Goal: Task Accomplishment & Management: Manage account settings

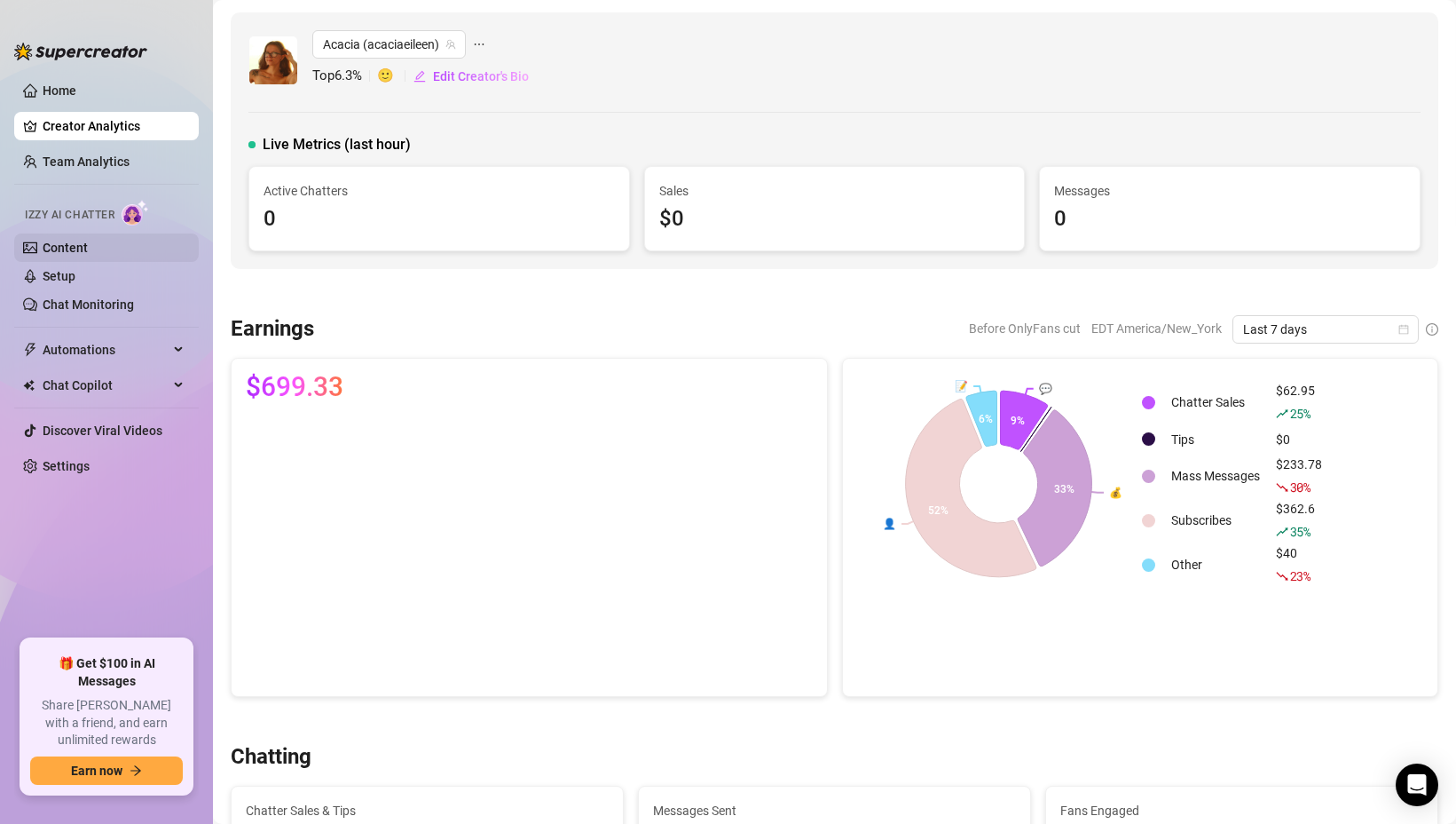
click at [80, 248] on link "Content" at bounding box center [65, 247] width 46 height 14
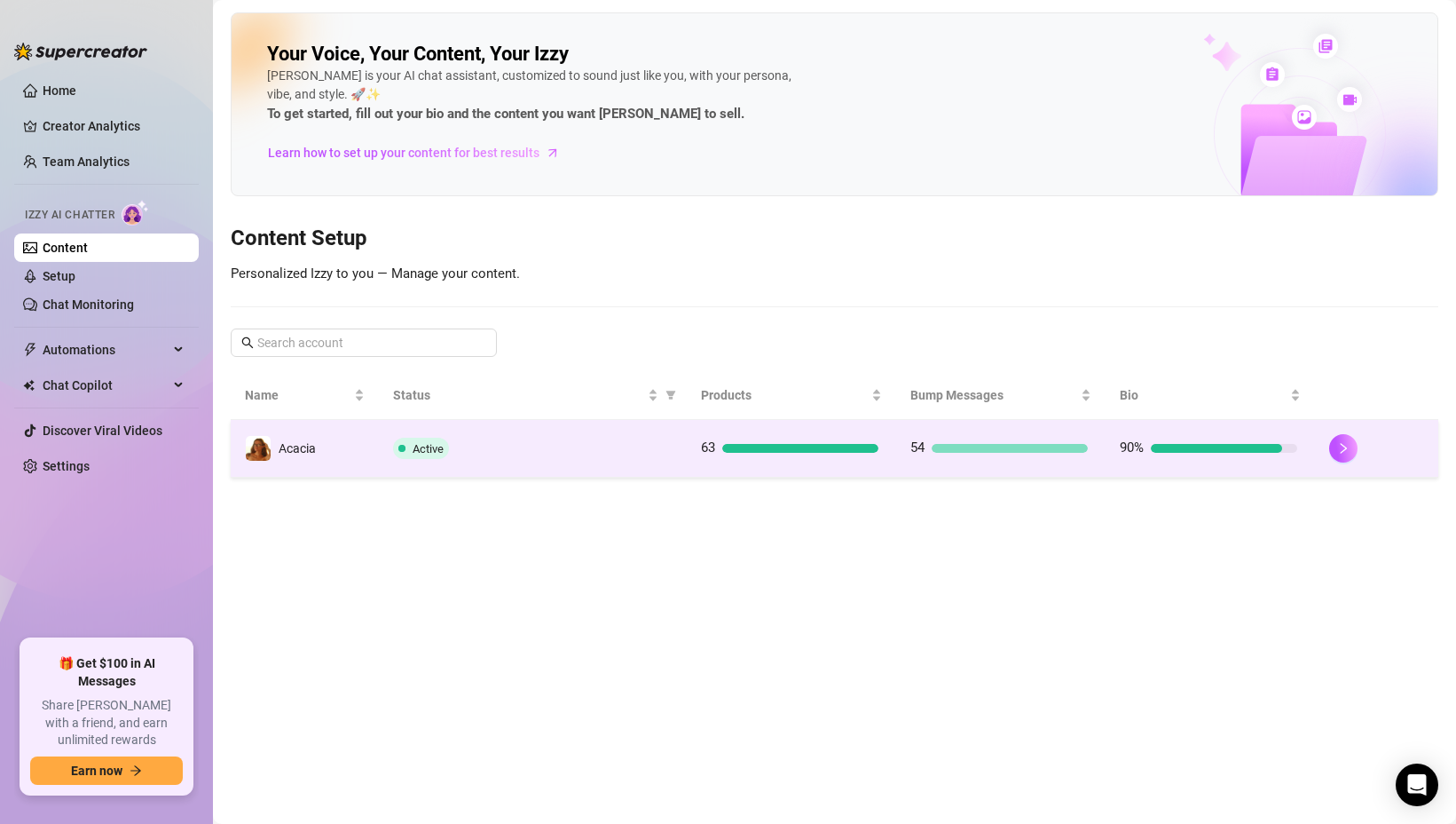
click at [496, 455] on div "Active" at bounding box center [533, 448] width 280 height 21
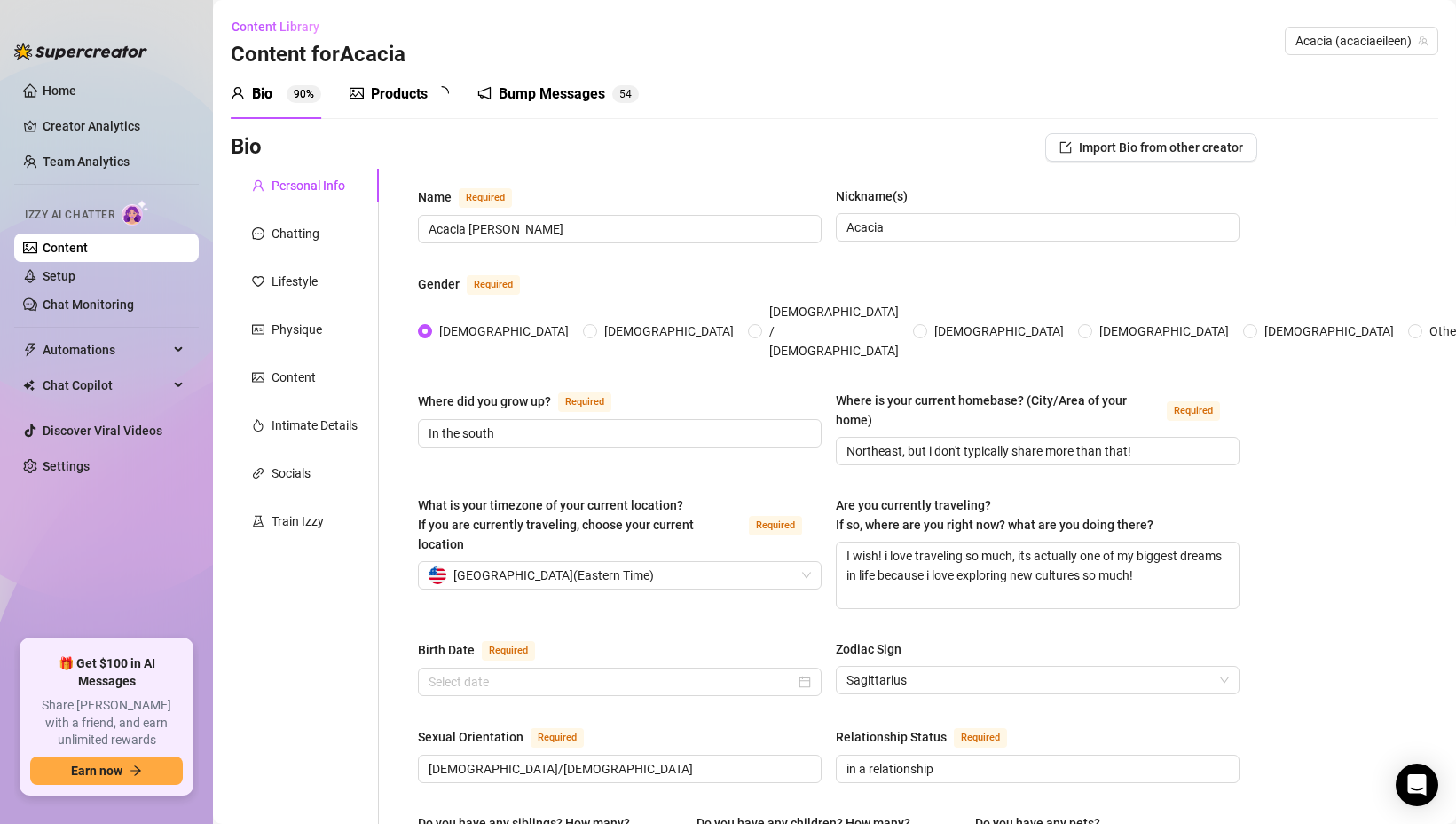
type input "[DATE]"
click at [408, 97] on div "Products" at bounding box center [399, 93] width 57 height 21
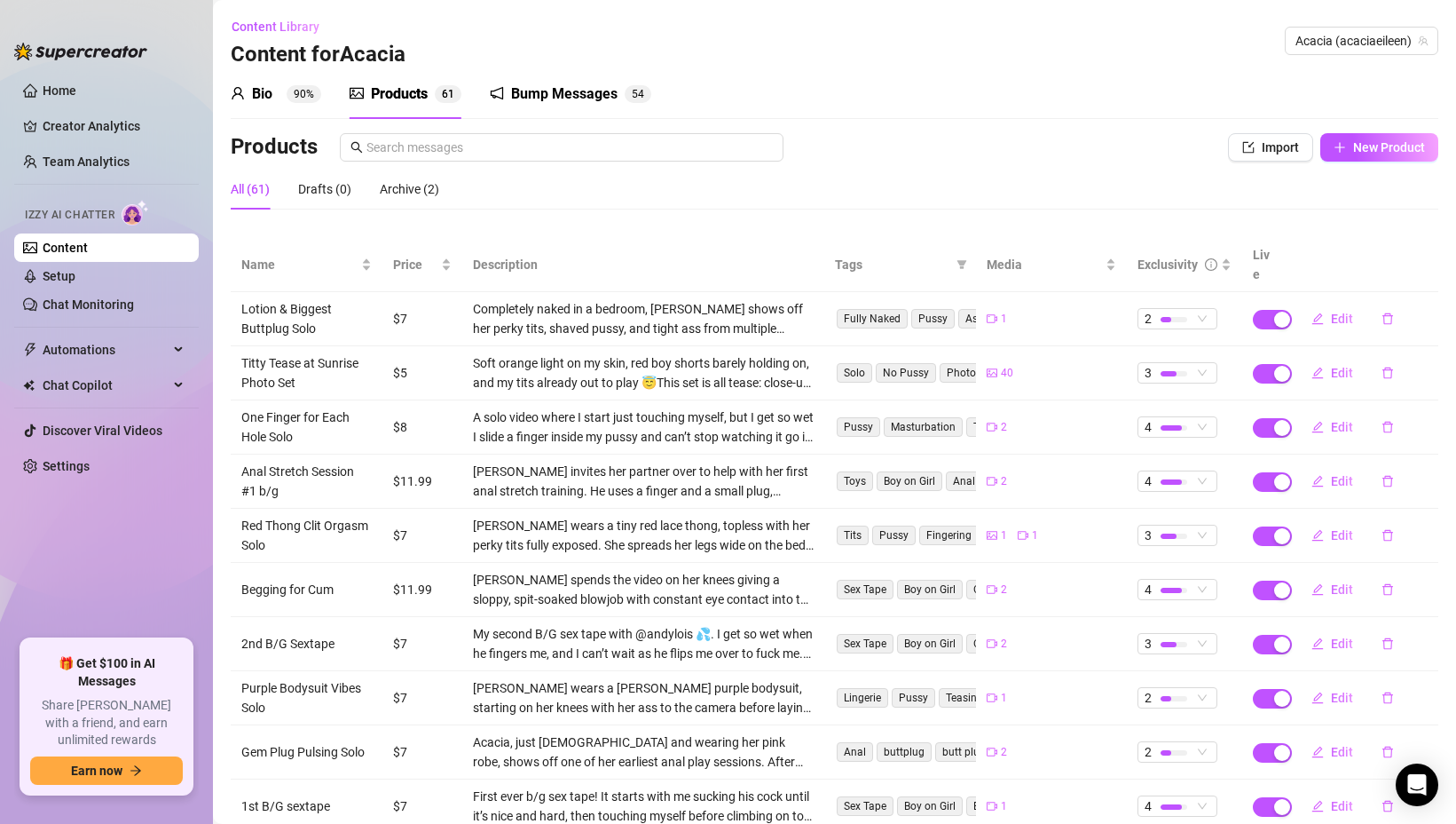
scroll to position [93, 0]
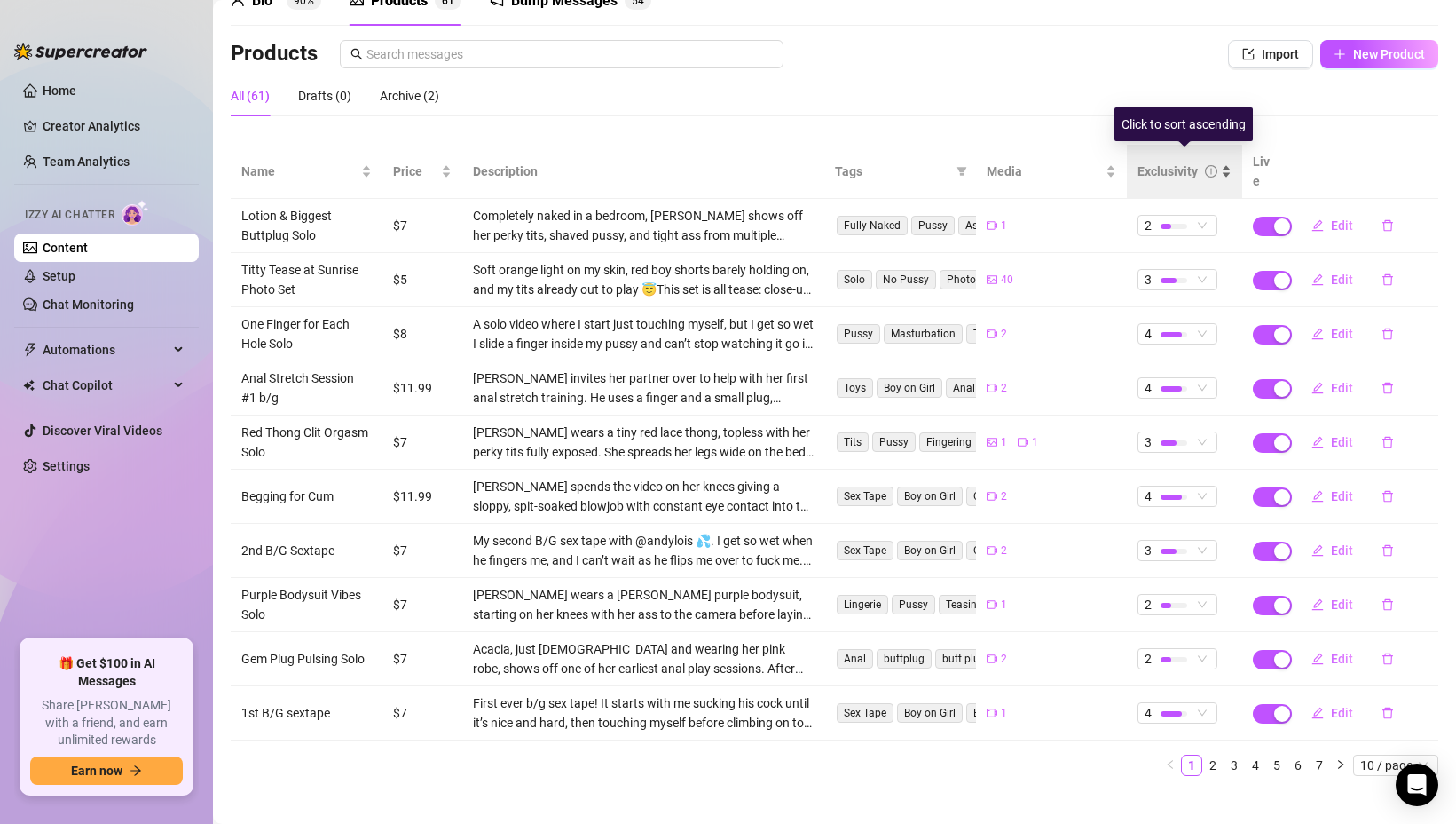
click at [1180, 161] on div "Exclusivity" at bounding box center [1168, 171] width 61 height 20
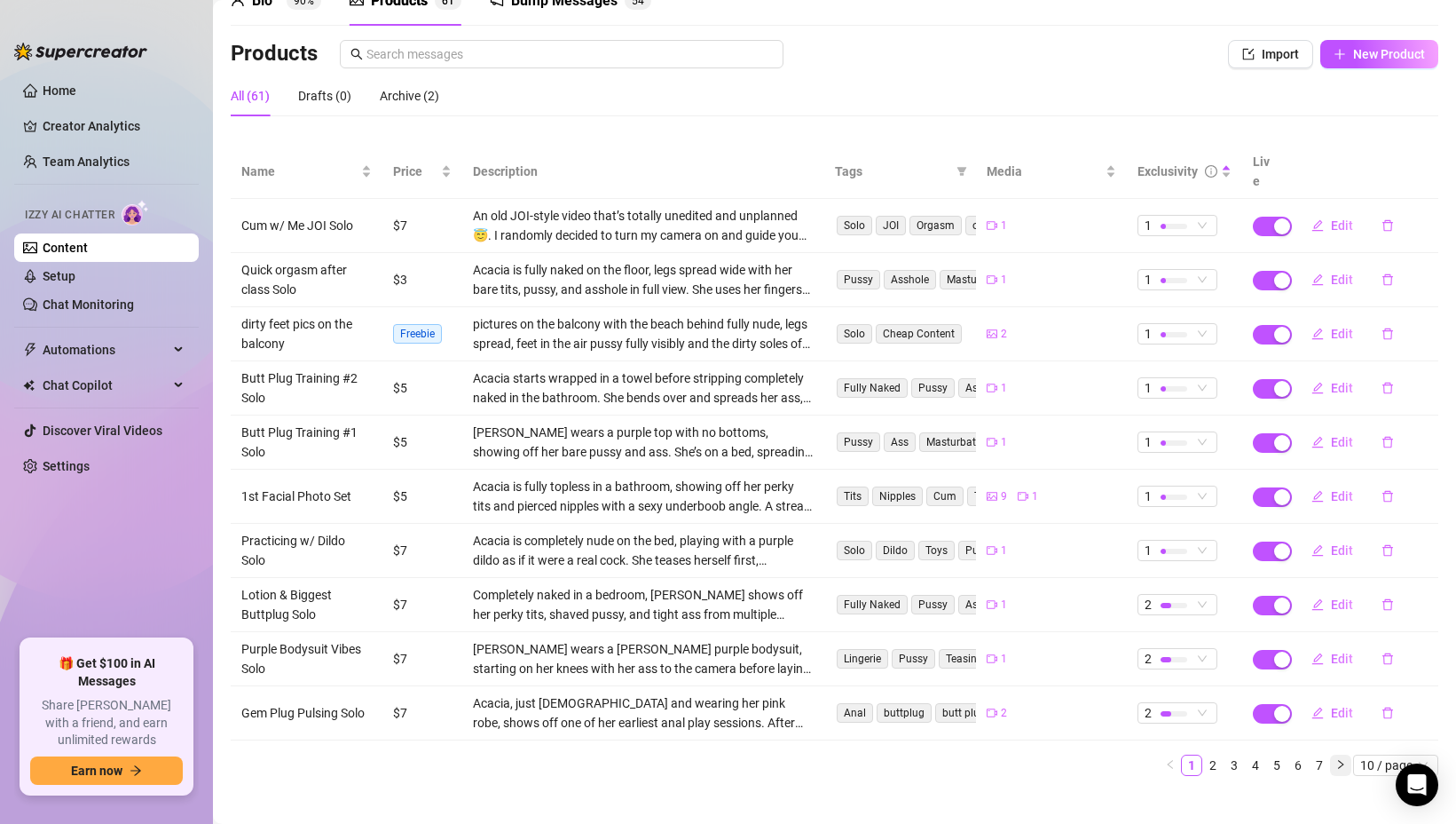
click at [1338, 759] on icon "right" at bounding box center [1340, 763] width 10 height 10
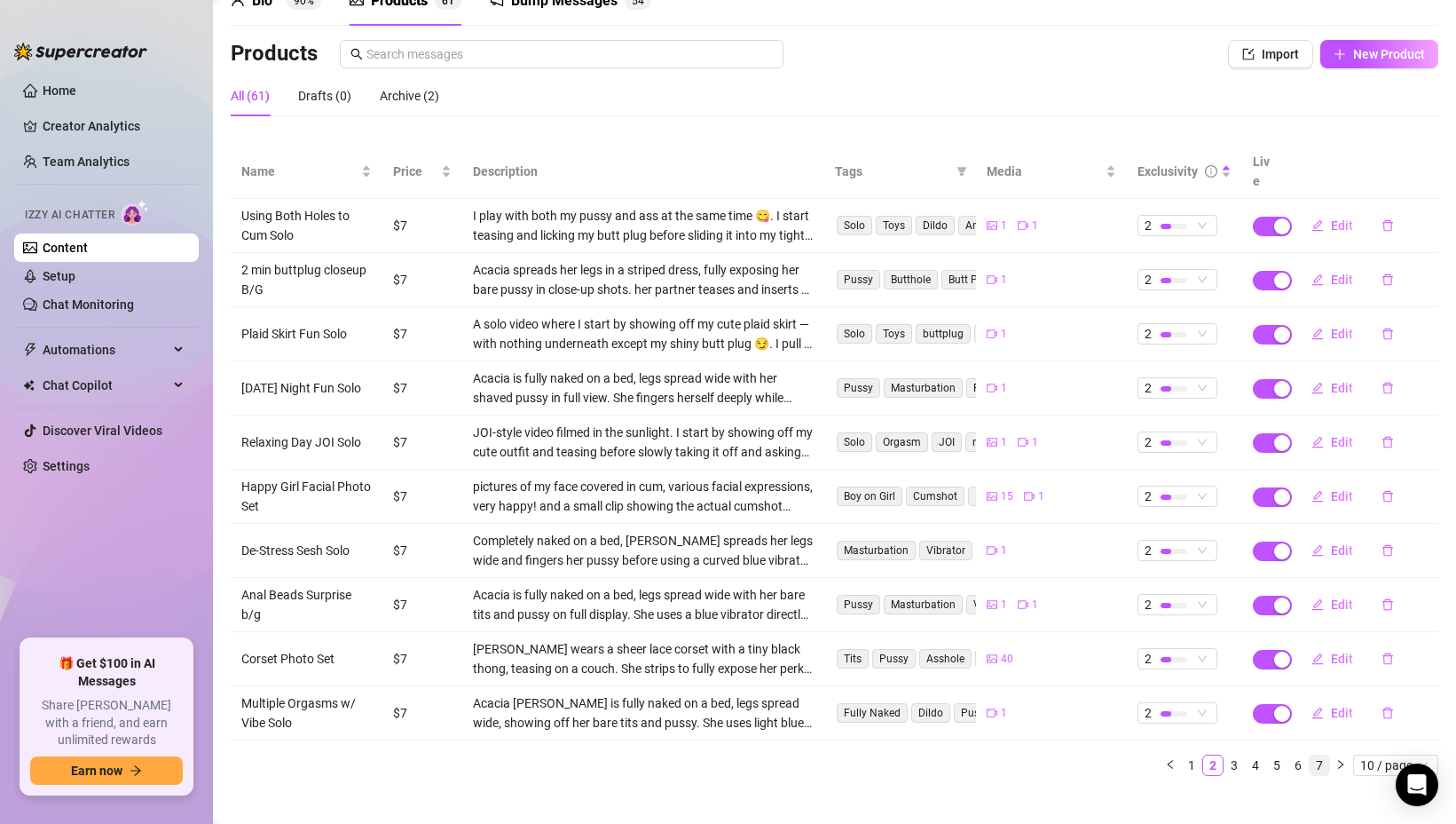
click at [1327, 756] on link "7" at bounding box center [1319, 765] width 20 height 20
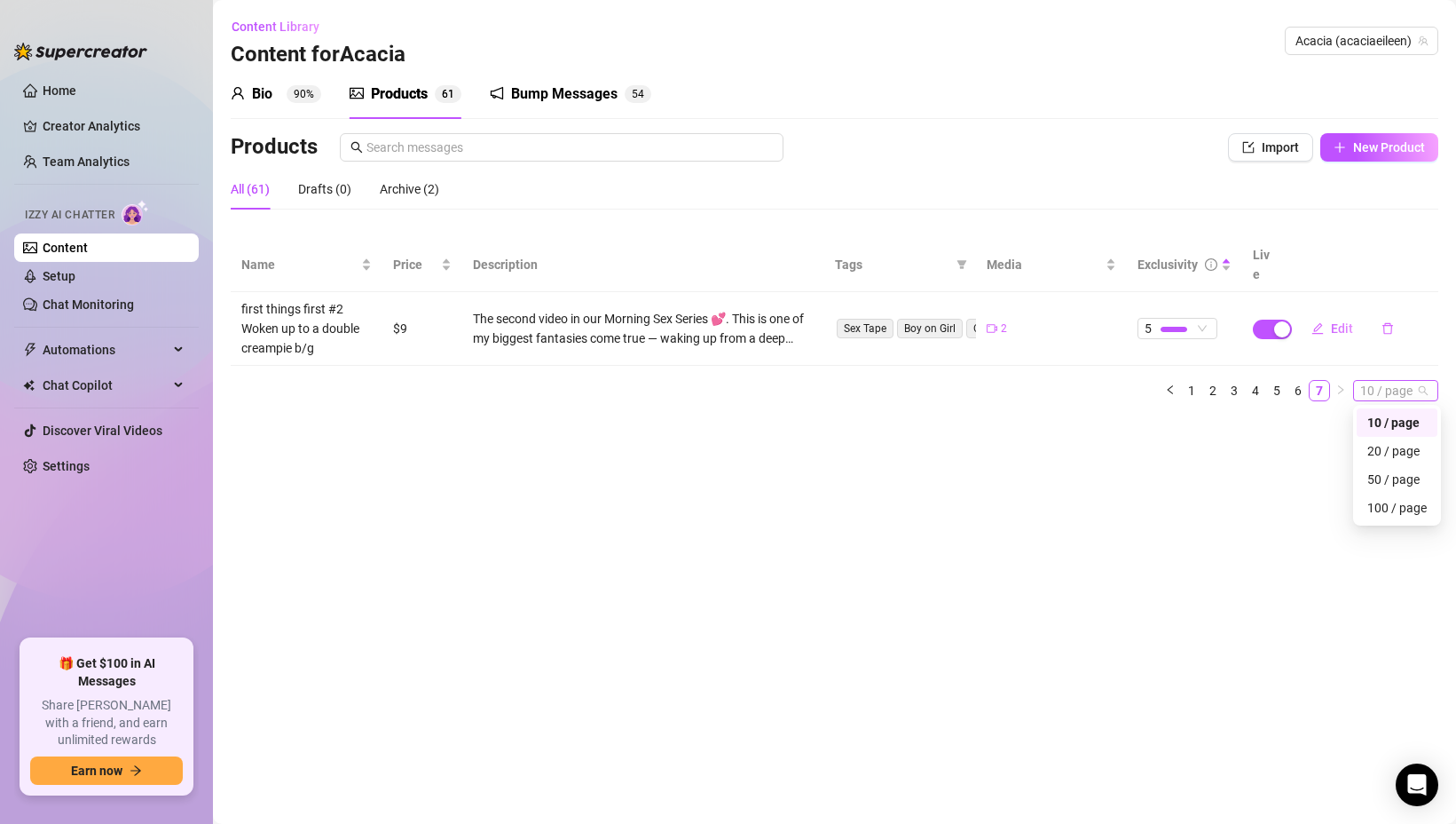
click at [1411, 381] on span "10 / page" at bounding box center [1395, 390] width 71 height 20
click at [1392, 498] on div "100 / page" at bounding box center [1397, 508] width 60 height 20
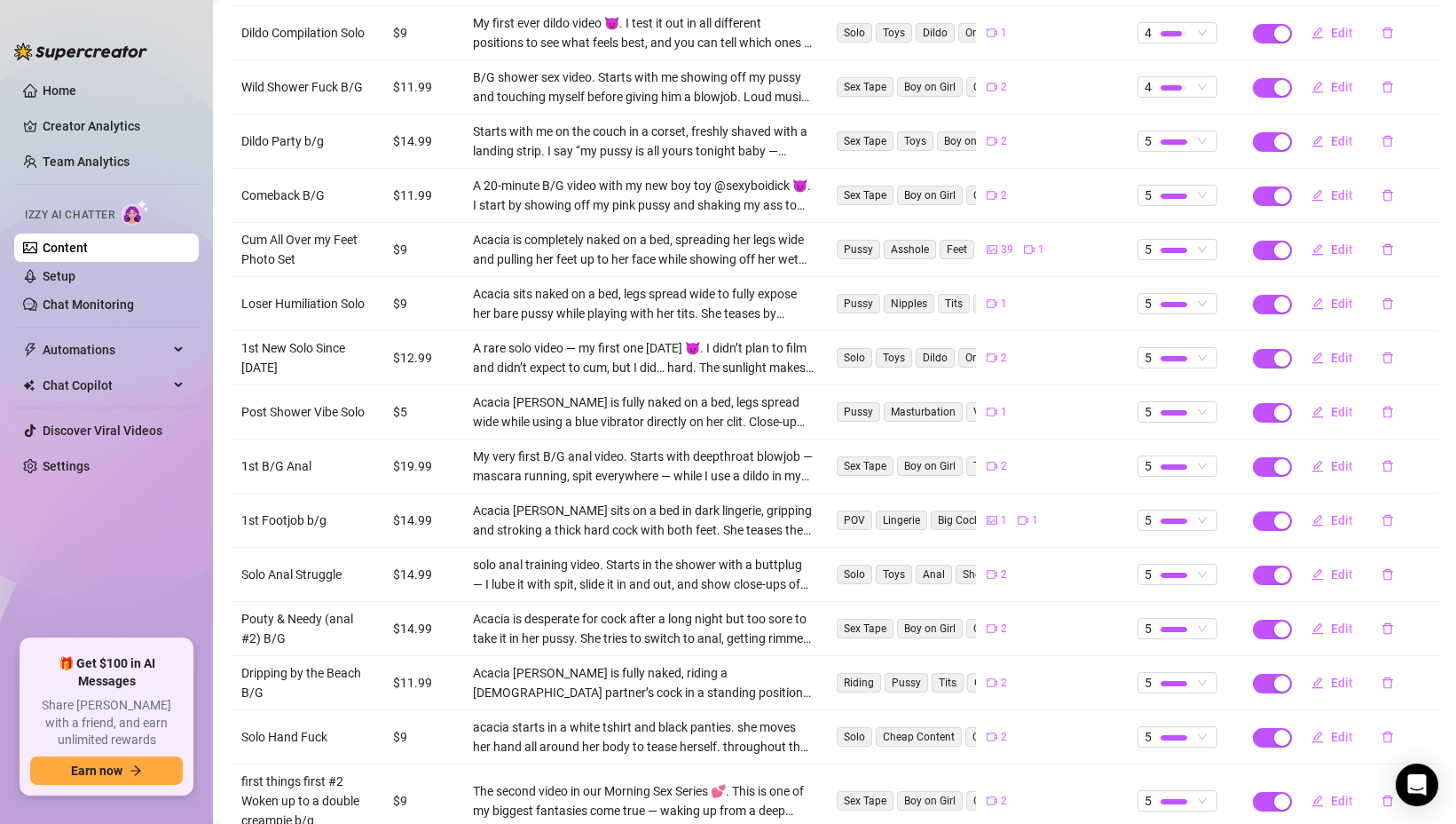
scroll to position [2884, 0]
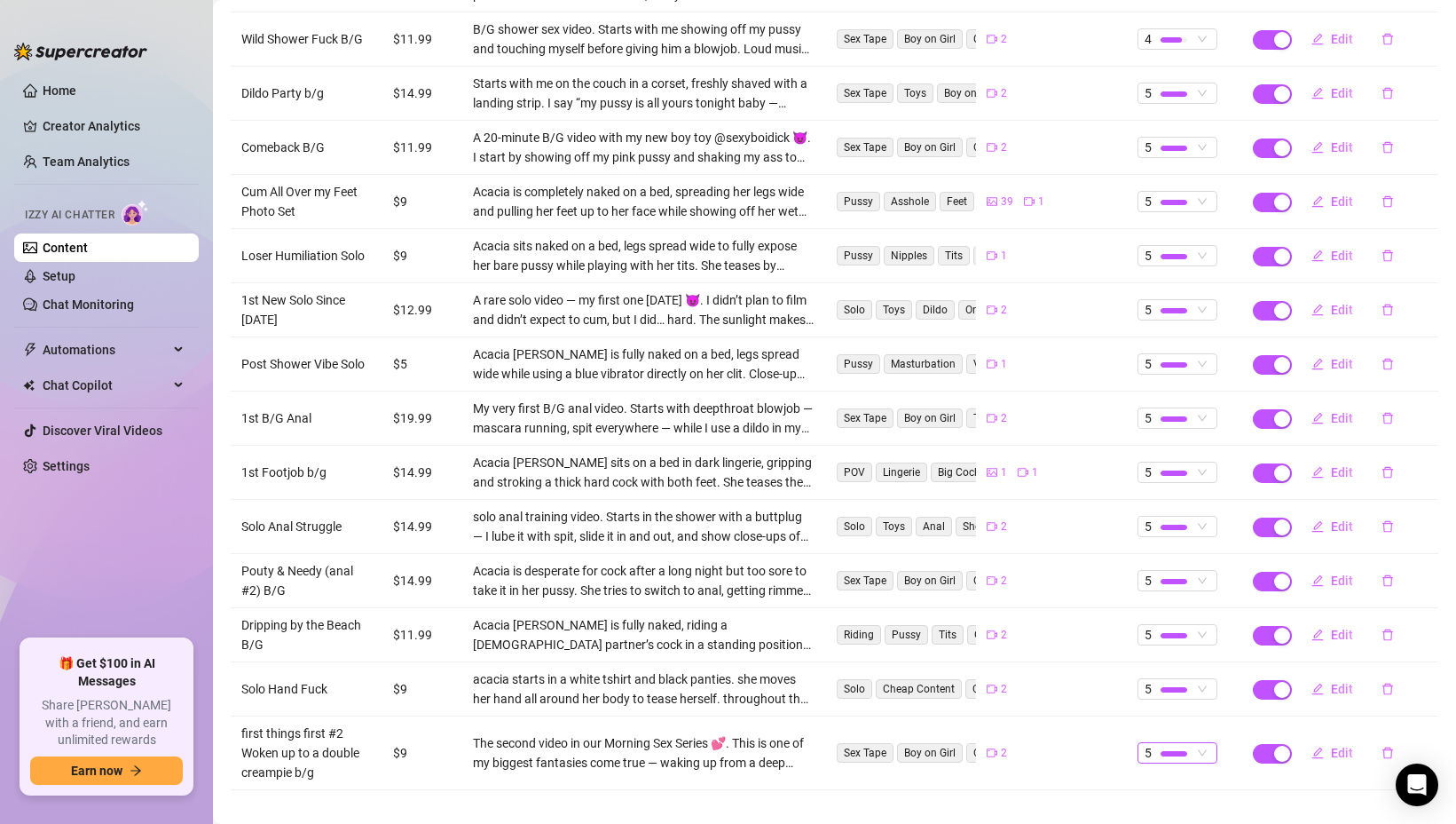
click at [1170, 745] on div at bounding box center [1173, 753] width 27 height 17
click at [1180, 644] on span "3" at bounding box center [1211, 644] width 118 height 20
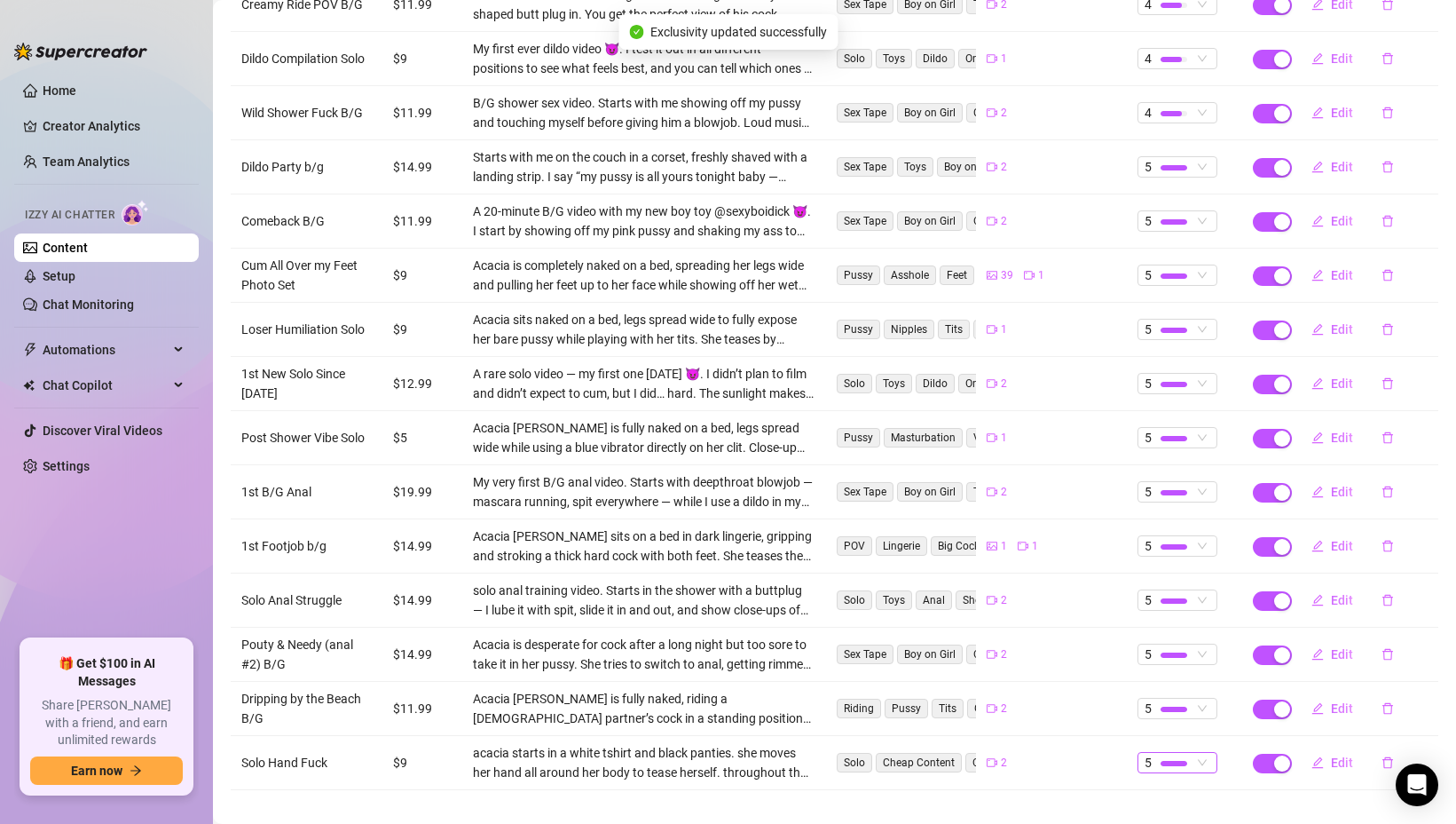
click at [1193, 753] on span "5" at bounding box center [1177, 762] width 65 height 20
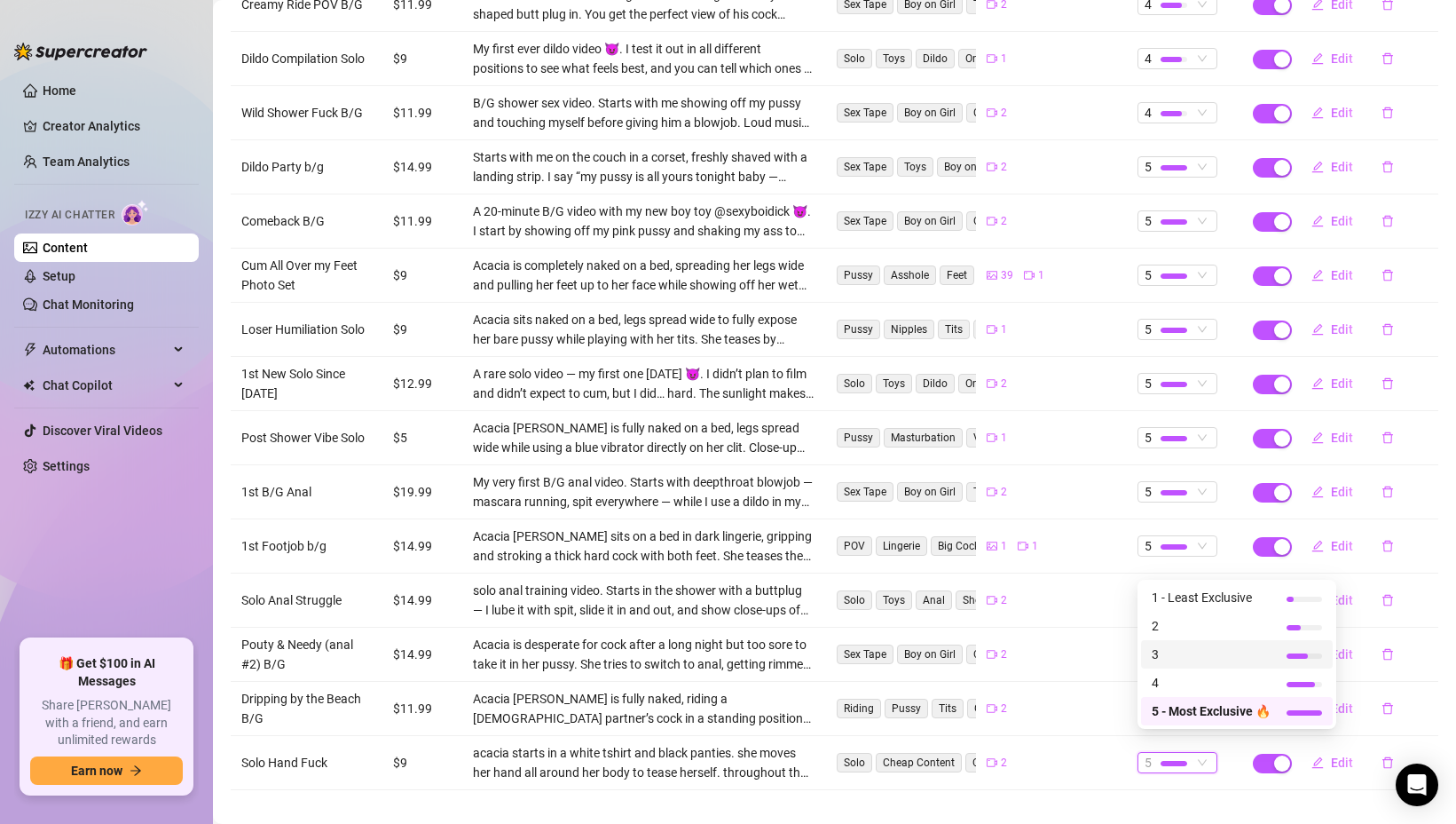
click at [1188, 651] on span "3" at bounding box center [1211, 654] width 118 height 20
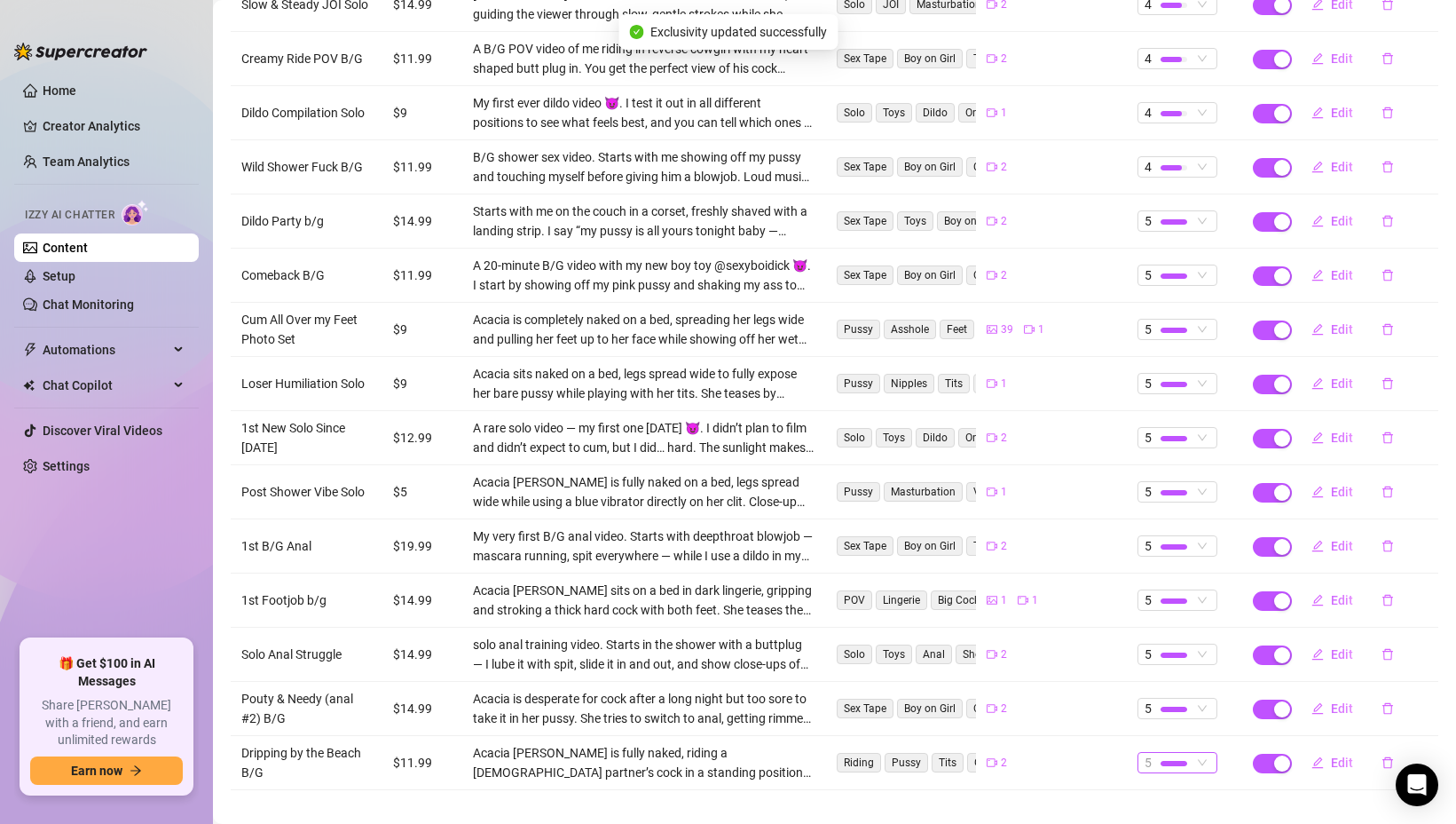
click at [1176, 755] on div at bounding box center [1173, 763] width 27 height 17
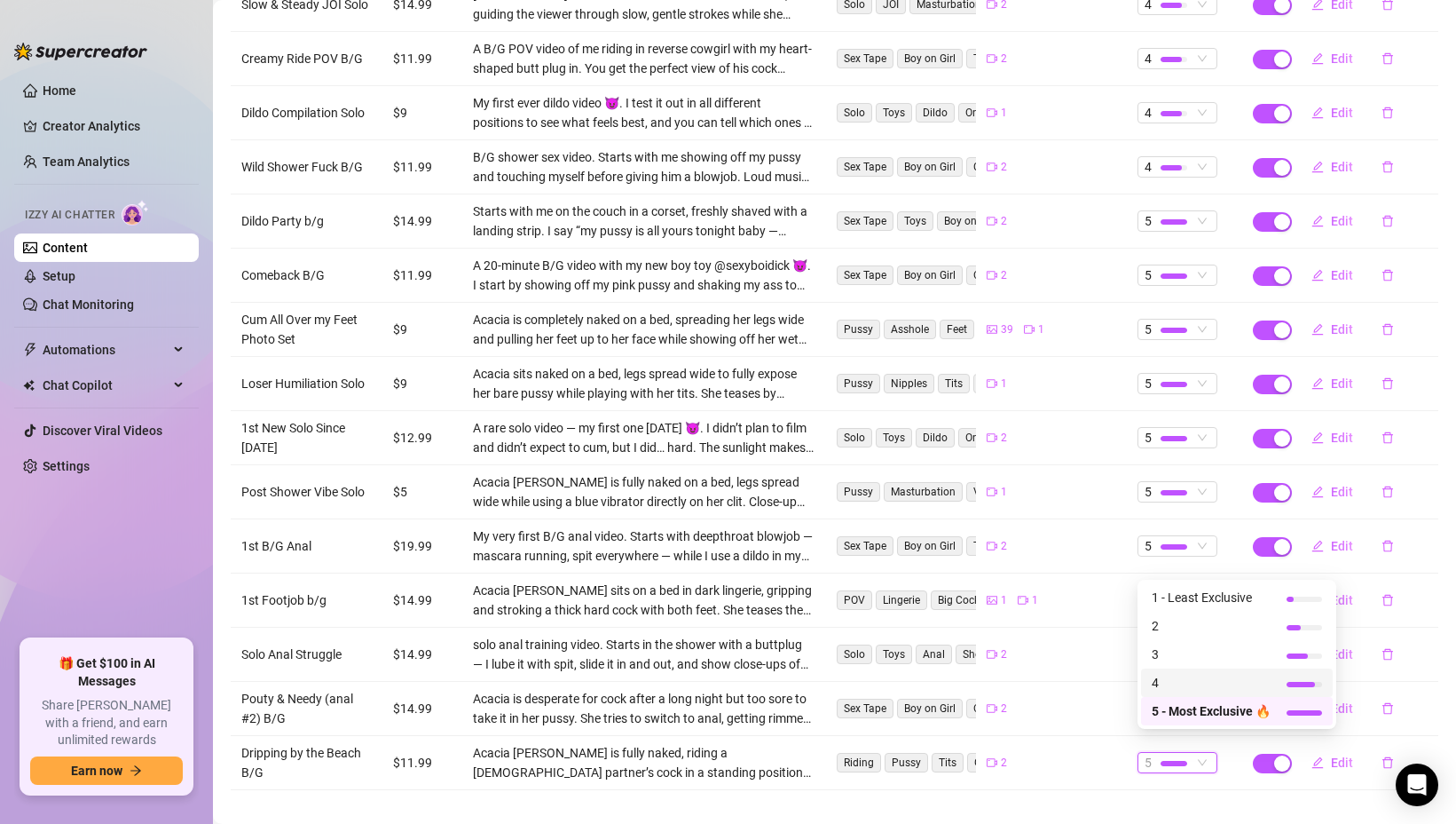
click at [1178, 684] on span "4" at bounding box center [1211, 682] width 118 height 20
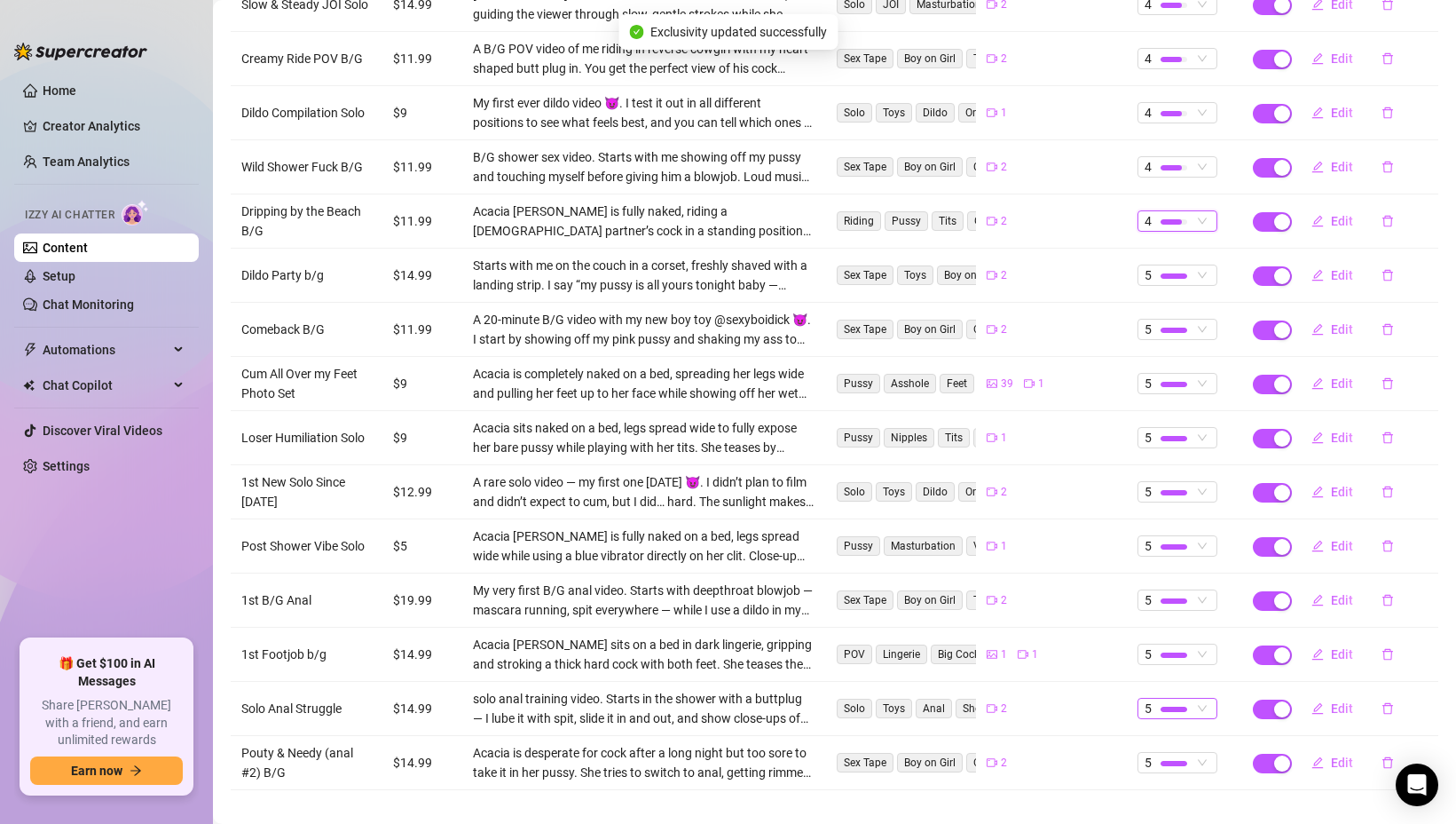
click at [1178, 701] on div at bounding box center [1173, 709] width 27 height 17
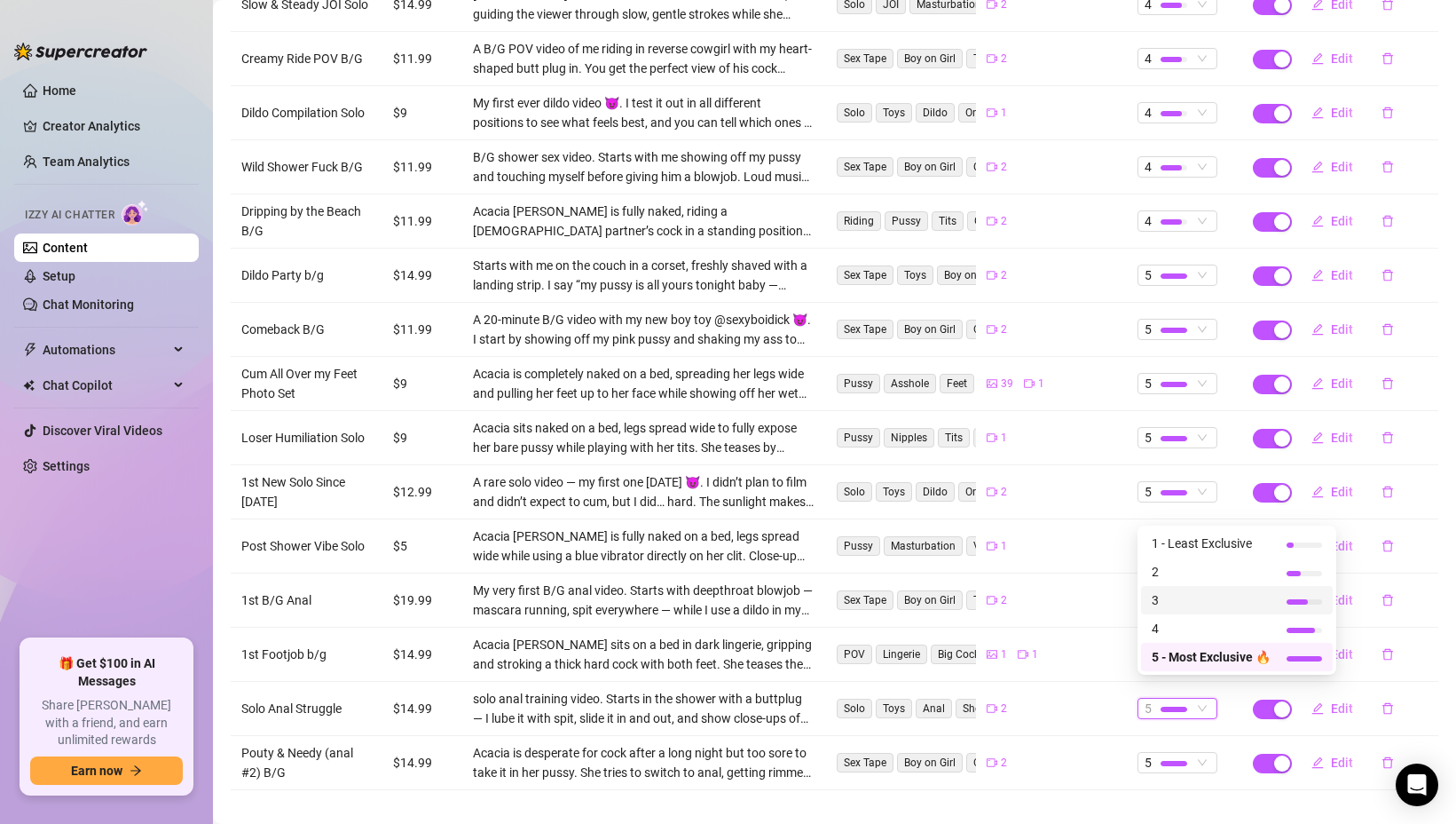
click at [1172, 600] on span "3" at bounding box center [1211, 600] width 118 height 20
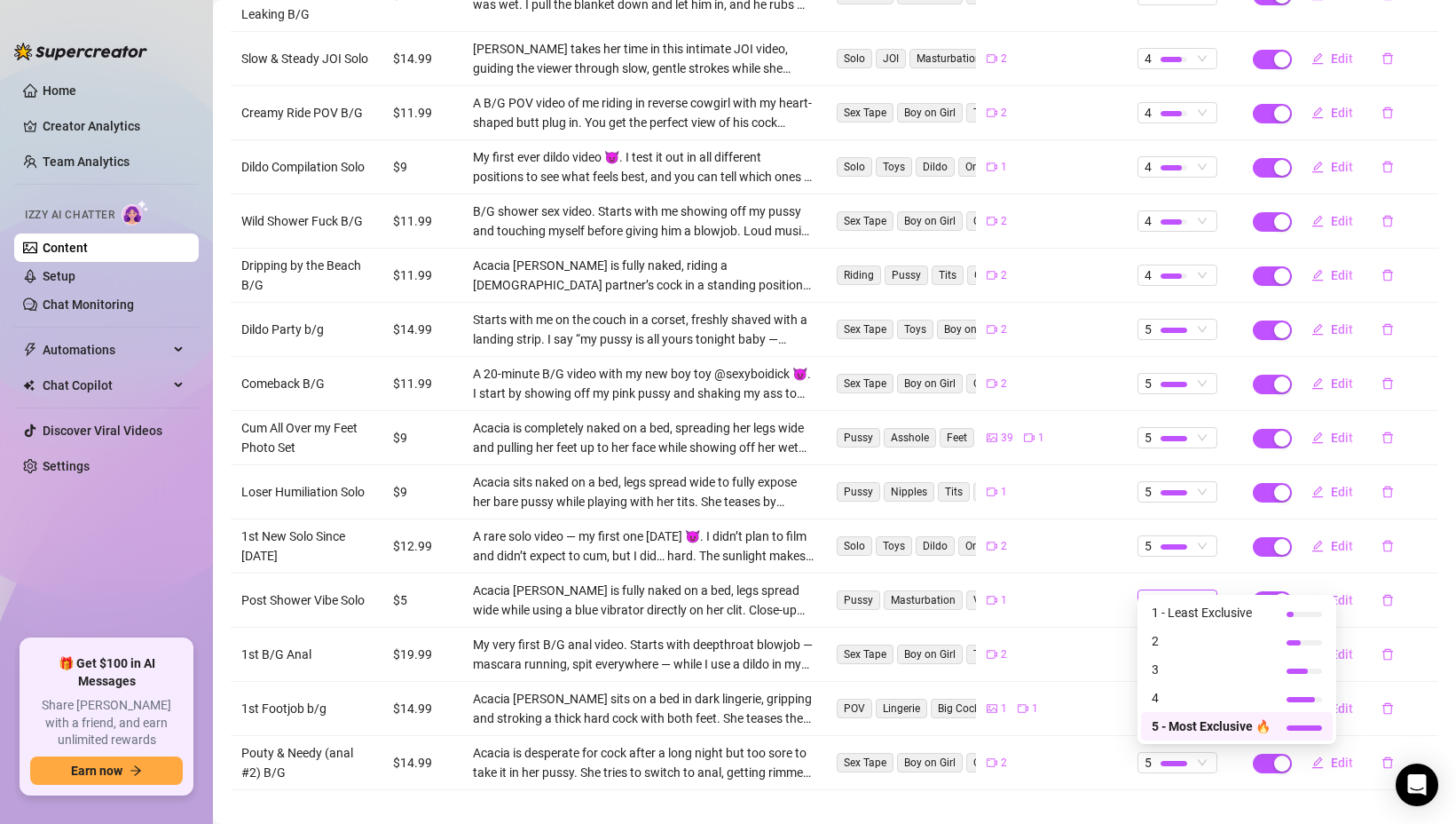
click at [1197, 591] on span "5" at bounding box center [1177, 600] width 65 height 20
click at [1217, 645] on span "2" at bounding box center [1211, 640] width 118 height 20
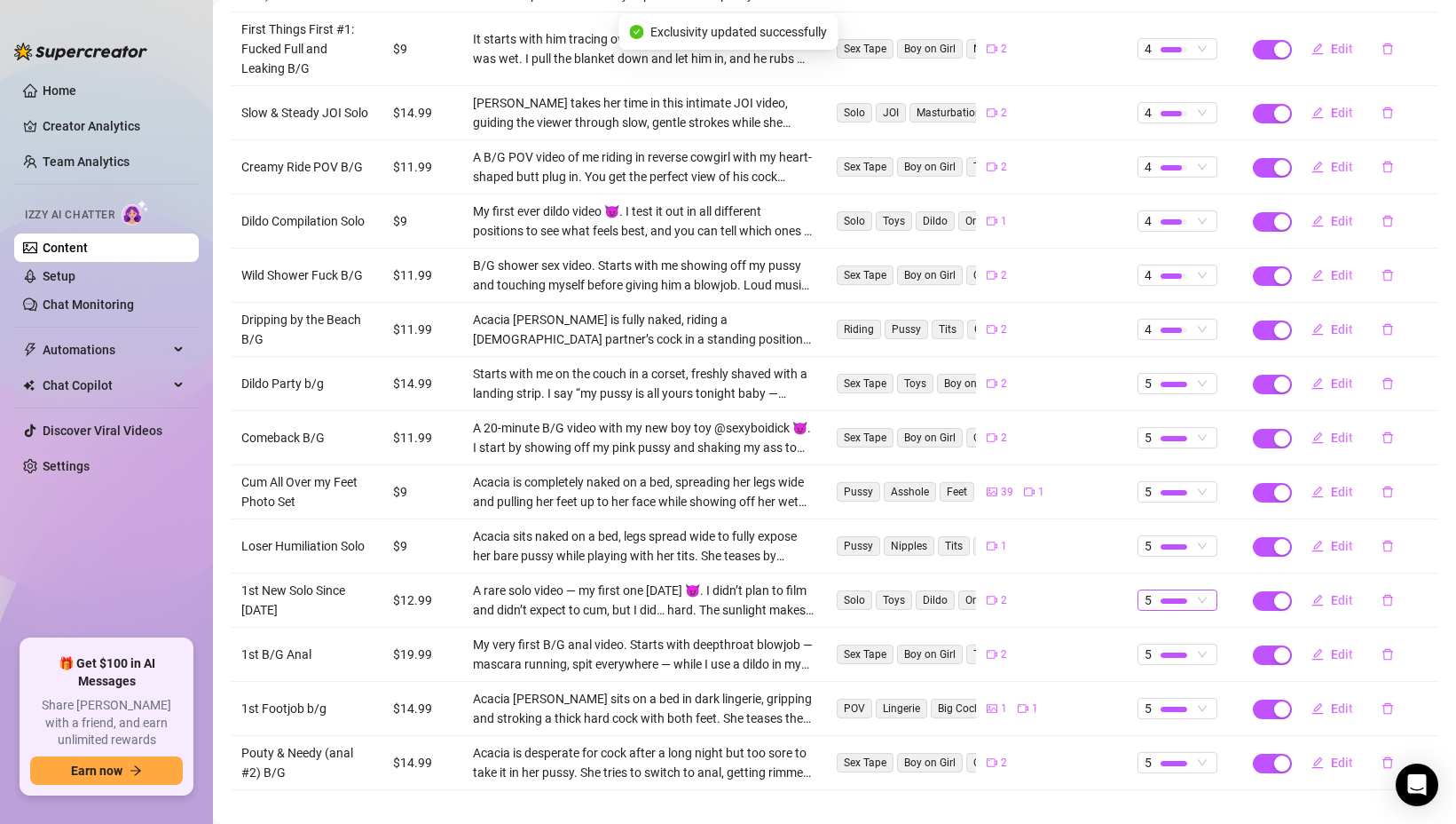
click at [1188, 591] on div "5" at bounding box center [1168, 600] width 47 height 20
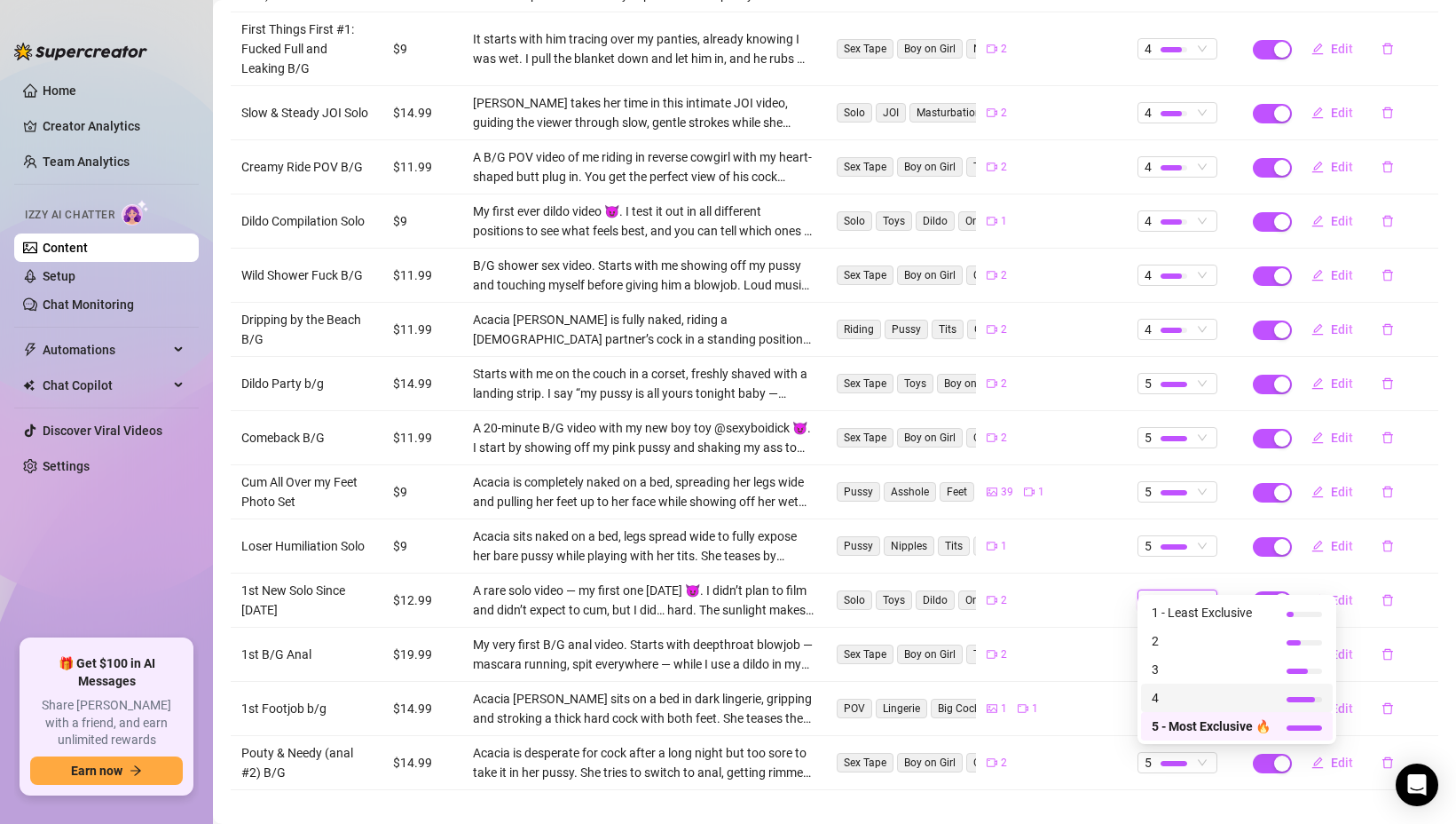
click at [1159, 695] on span "4" at bounding box center [1211, 697] width 118 height 20
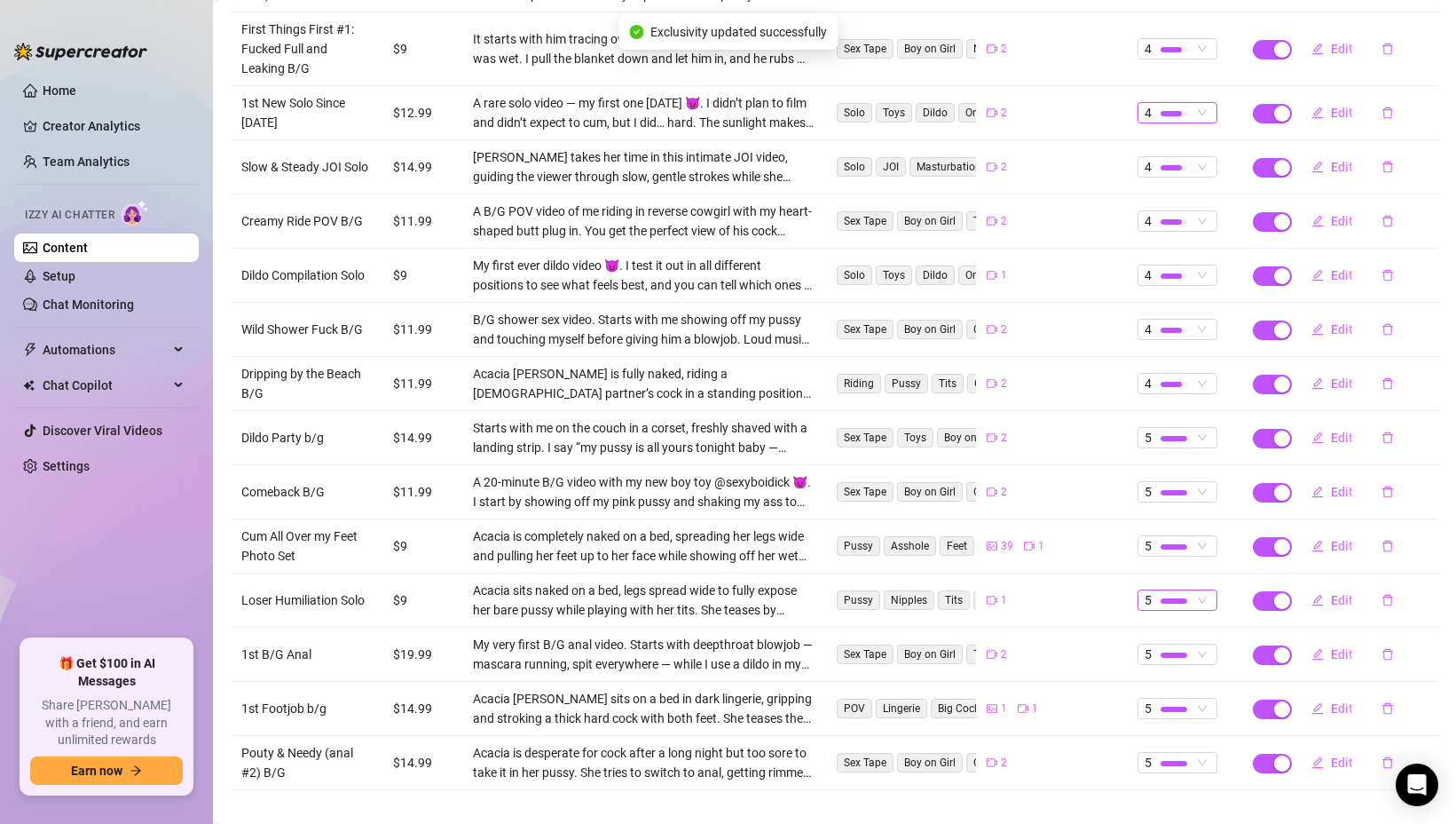
click at [1160, 598] on div at bounding box center [1173, 601] width 27 height 6
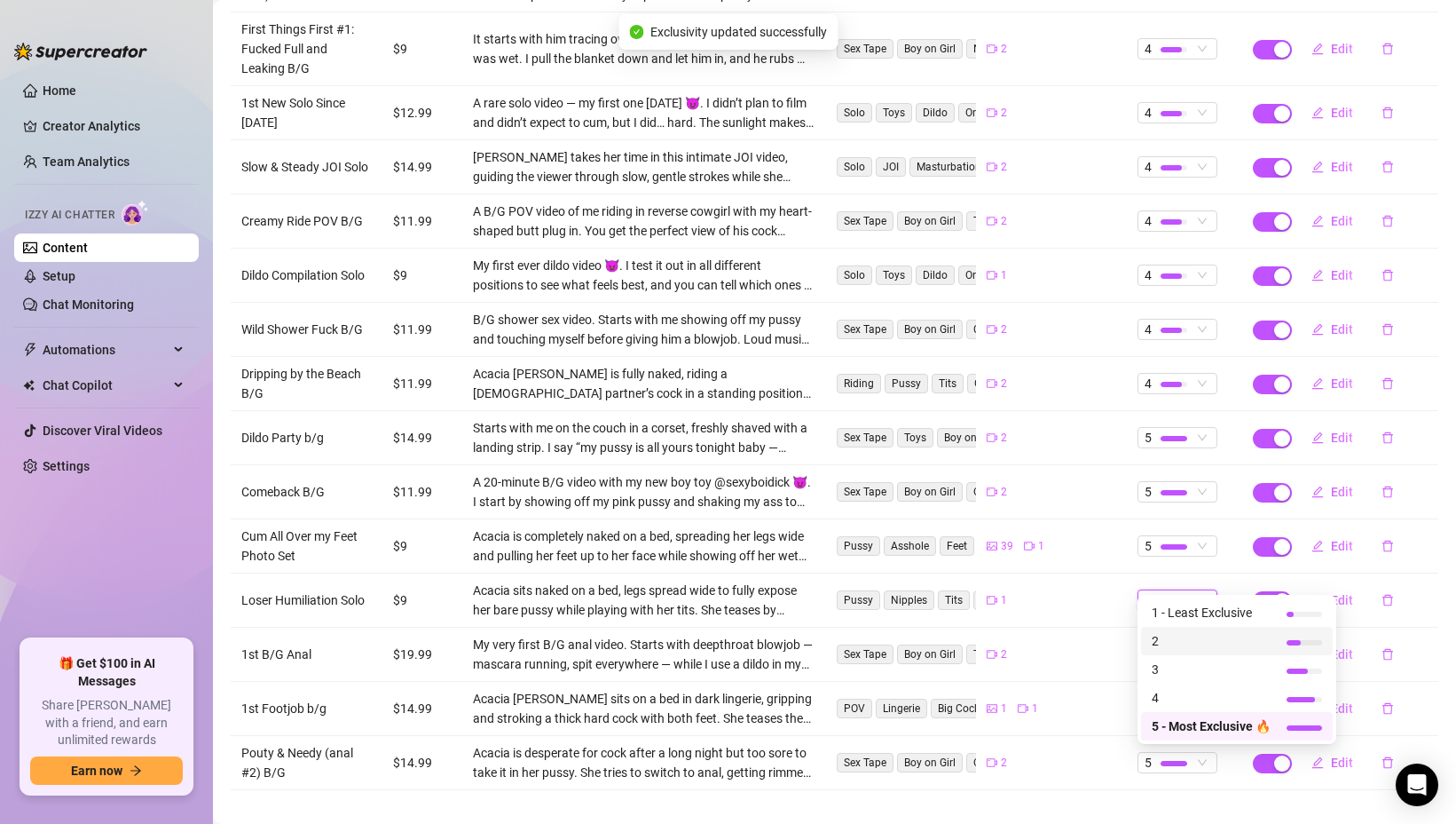
click at [1161, 649] on span "2" at bounding box center [1211, 640] width 118 height 20
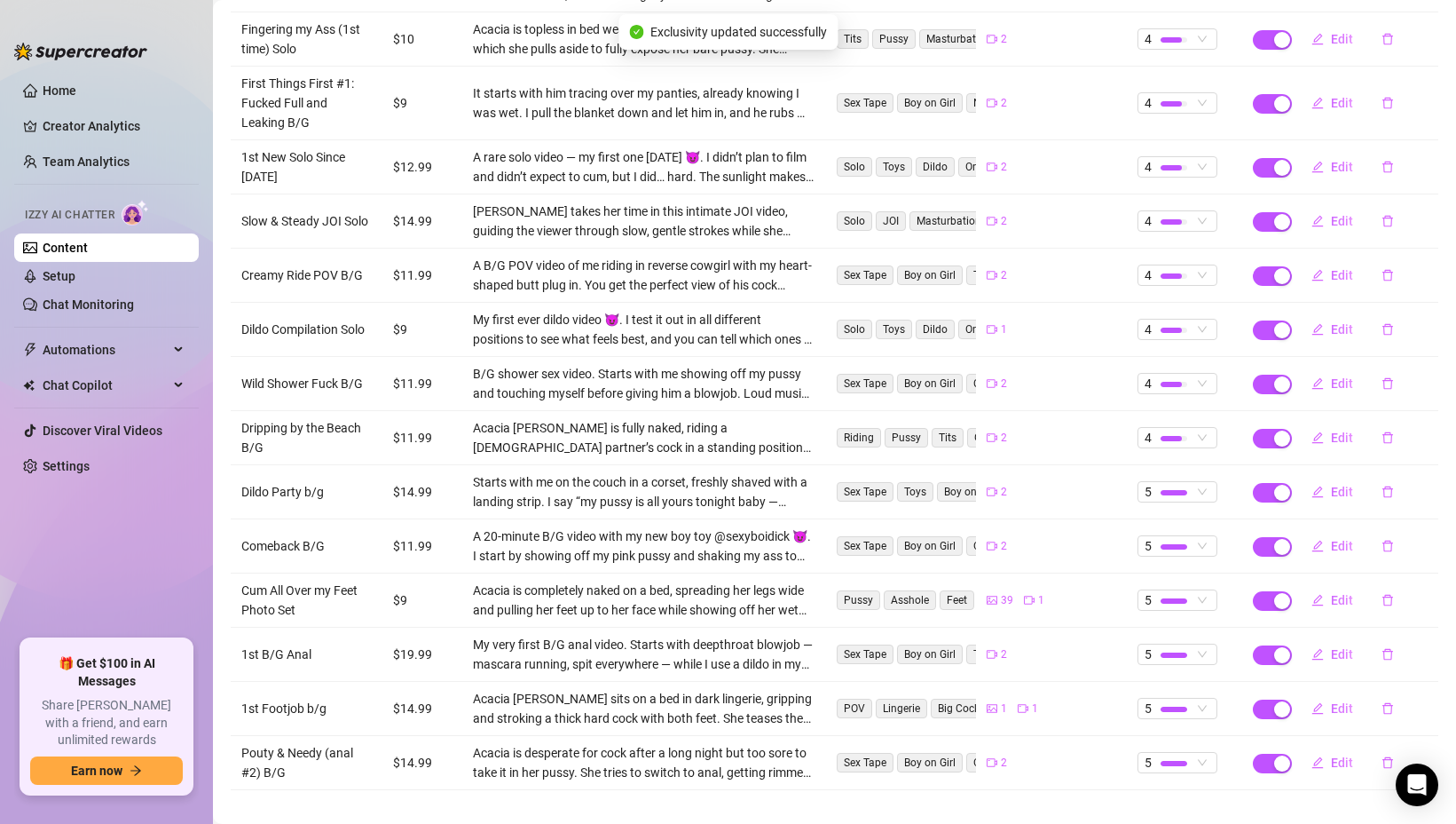
click at [1175, 594] on td "5" at bounding box center [1185, 601] width 116 height 54
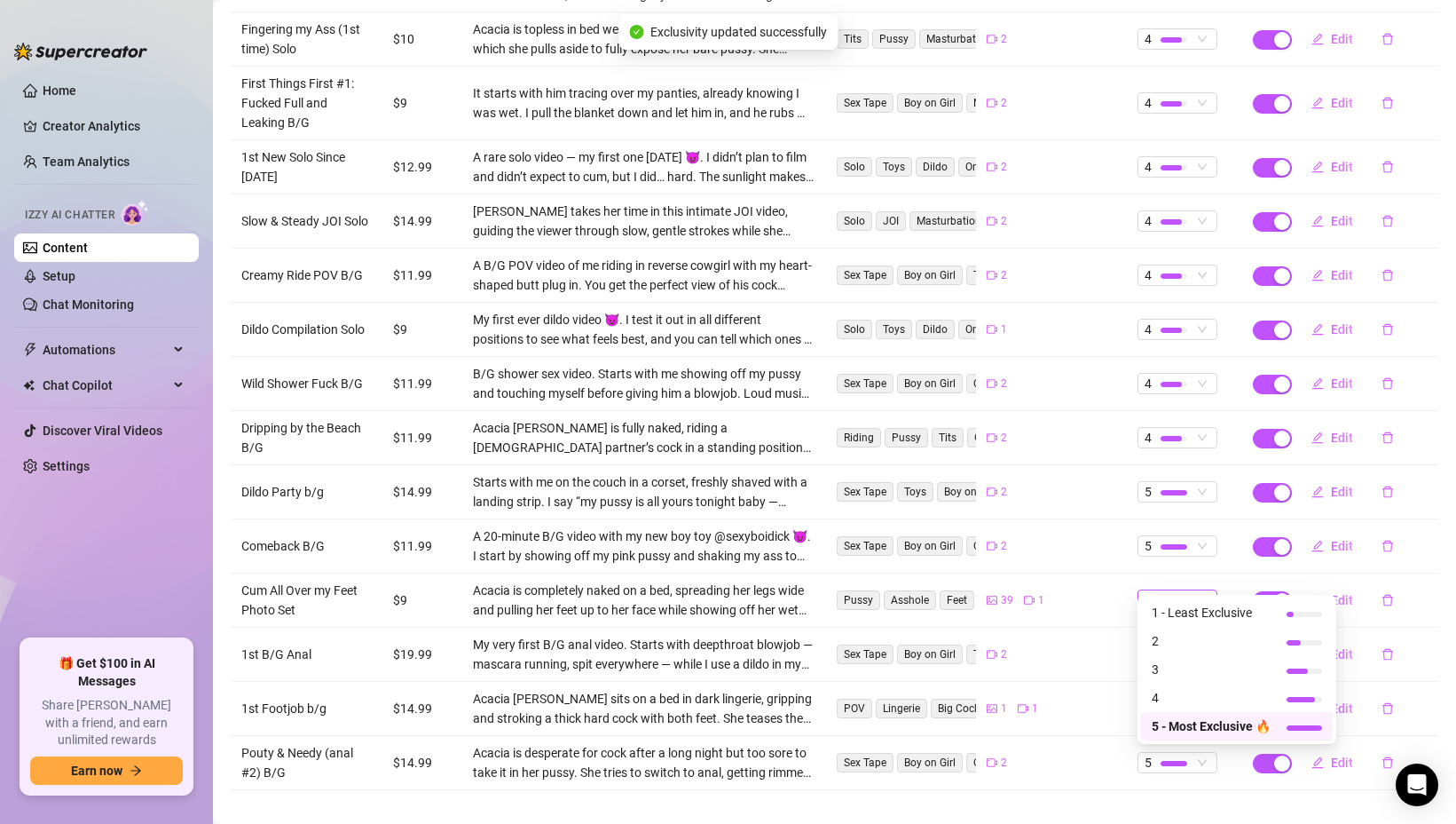
click at [1175, 591] on div "5" at bounding box center [1168, 600] width 47 height 20
click at [1168, 663] on span "3" at bounding box center [1211, 669] width 118 height 20
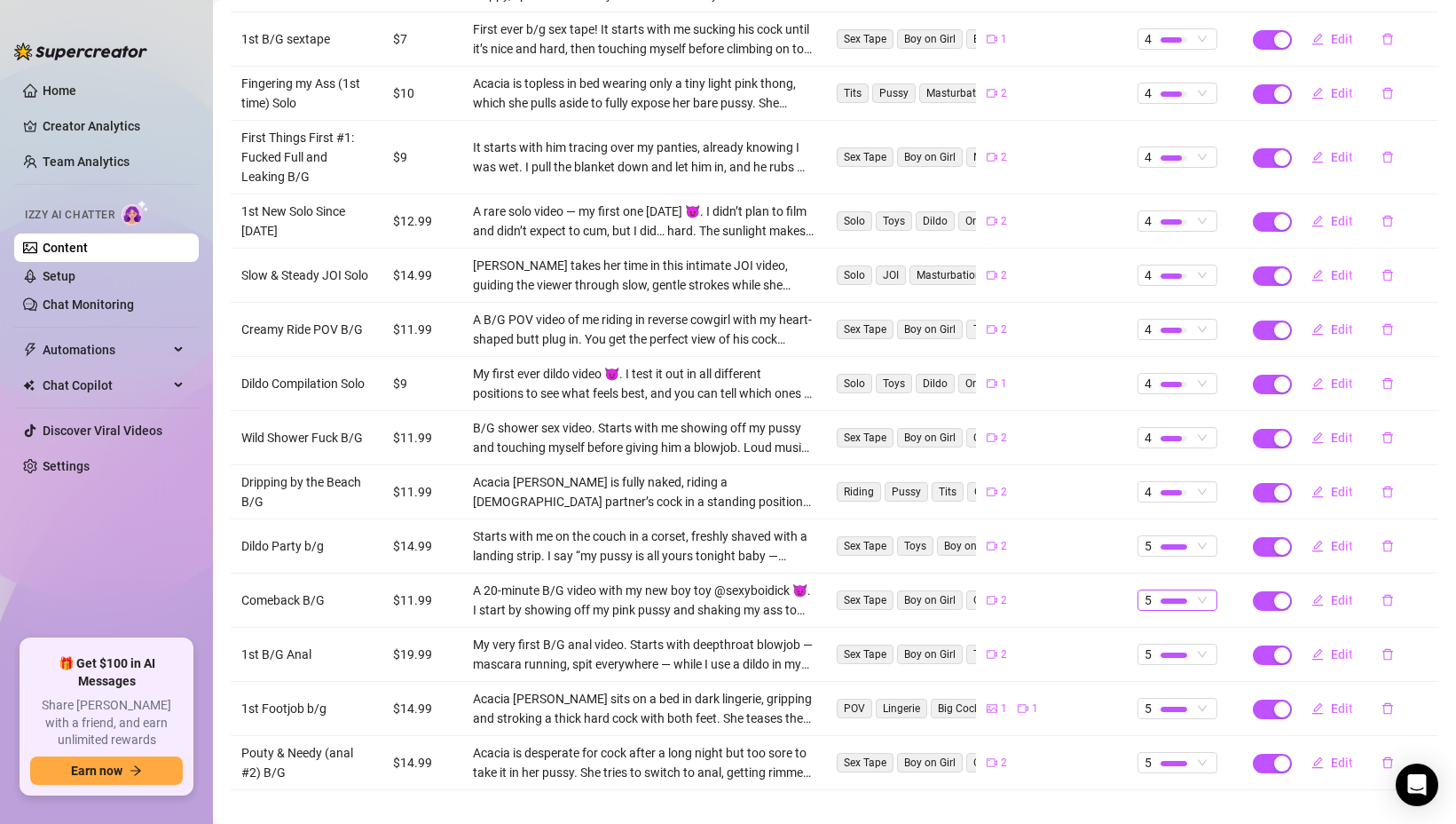
click at [1175, 593] on div at bounding box center [1173, 601] width 27 height 17
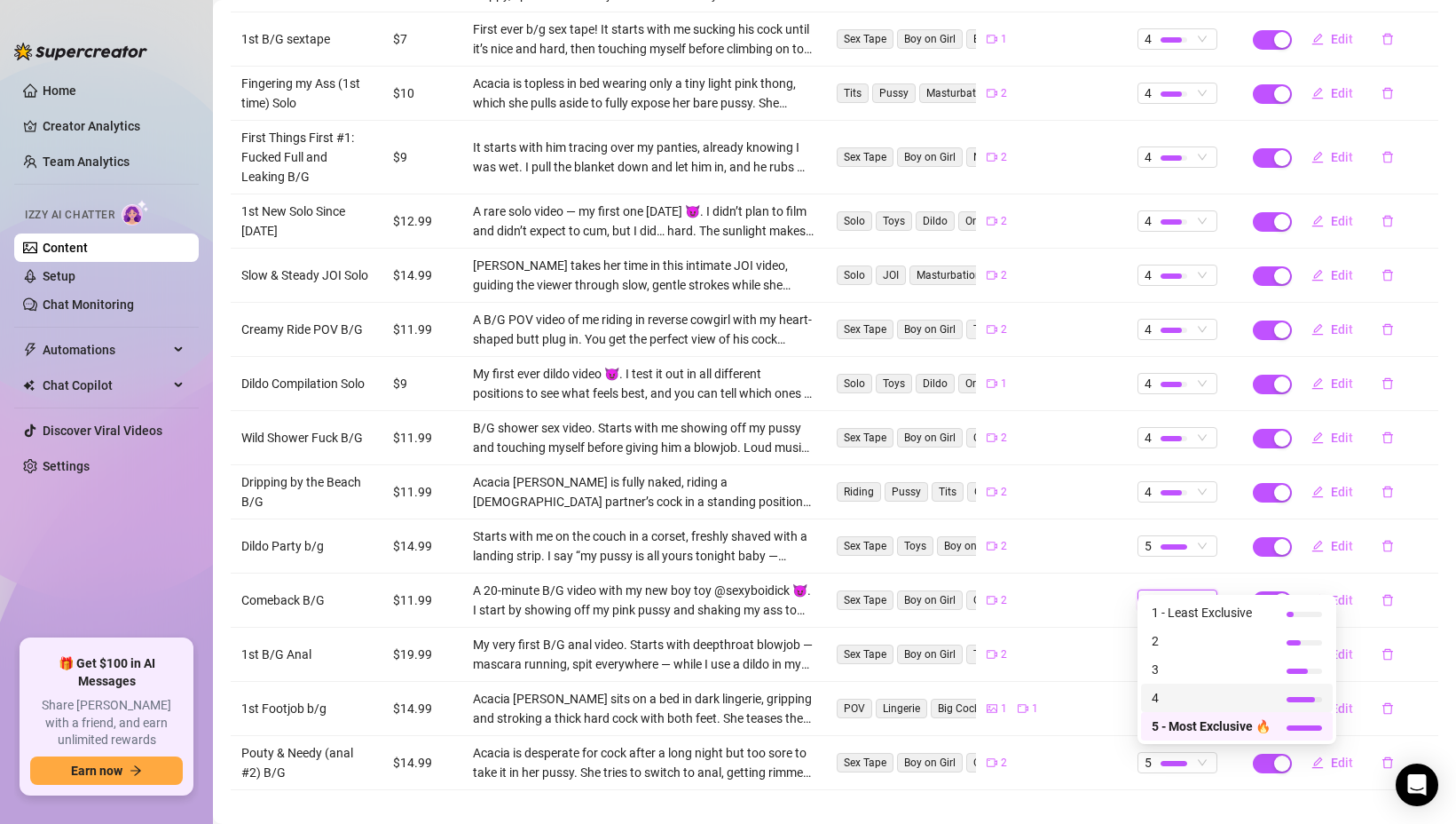
click at [1164, 703] on span "4" at bounding box center [1211, 697] width 118 height 20
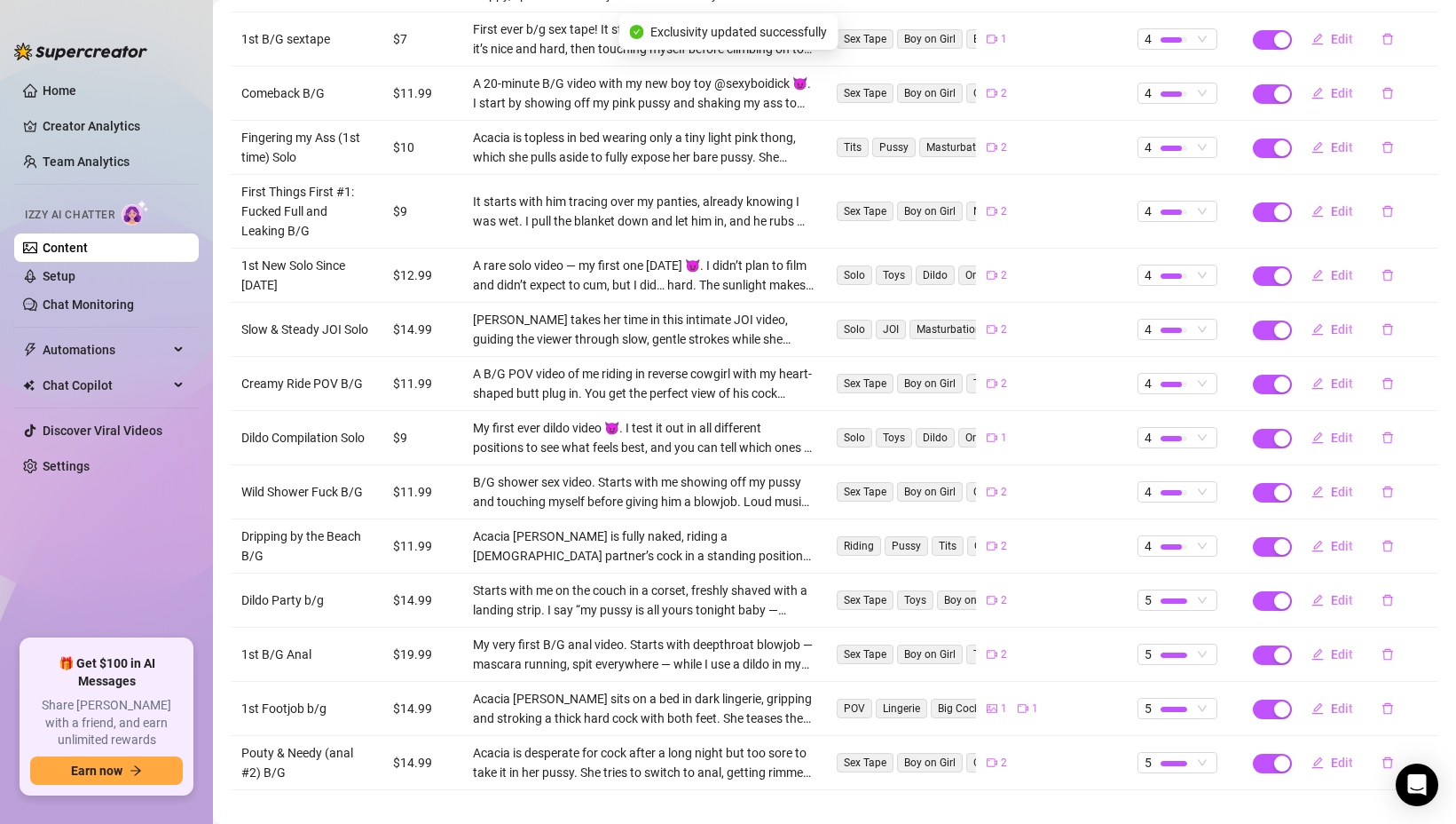
click at [1173, 466] on td "4" at bounding box center [1185, 493] width 116 height 54
click at [1173, 483] on div at bounding box center [1173, 492] width 27 height 17
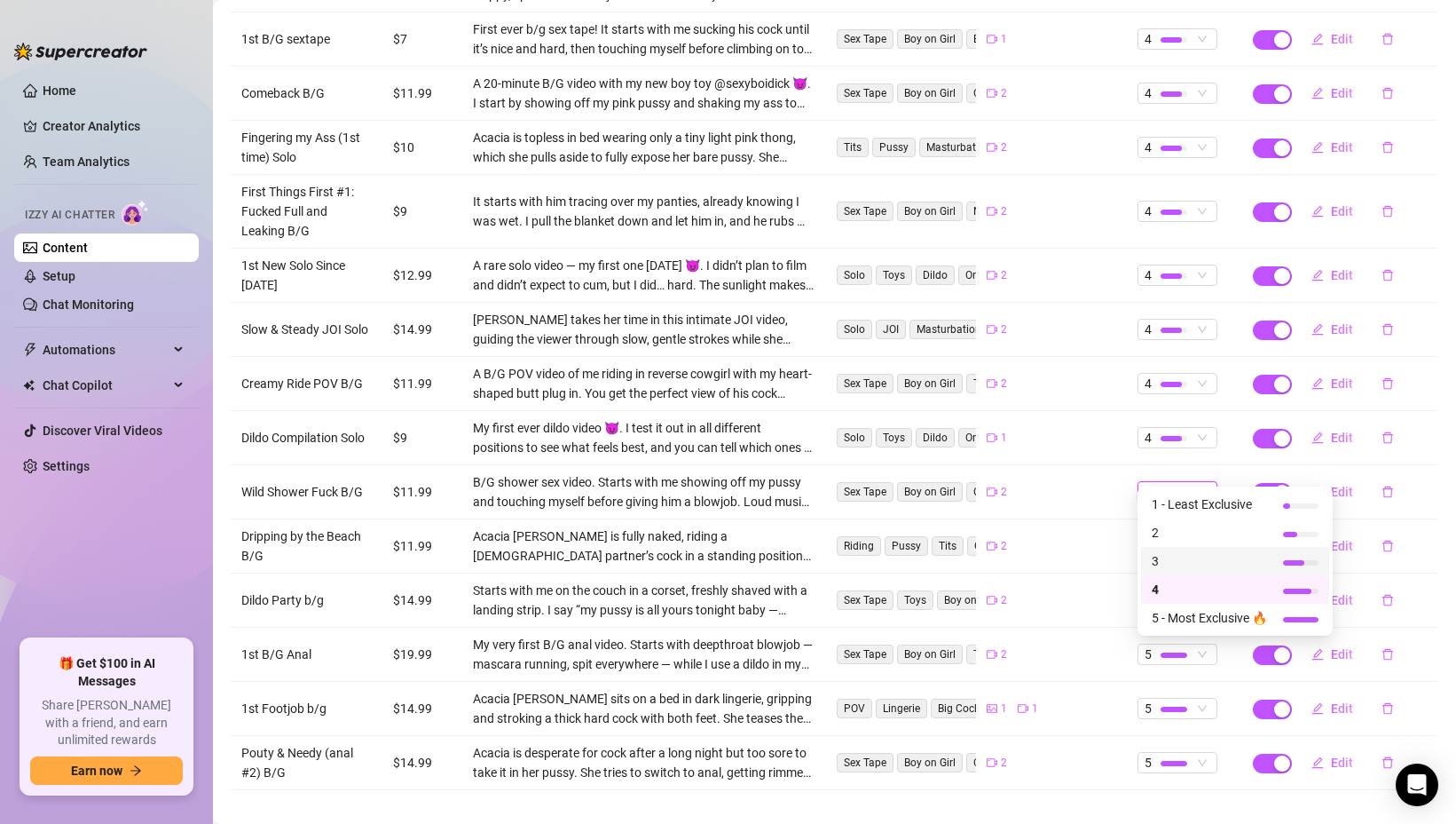
click at [1162, 554] on span "3" at bounding box center [1210, 561] width 116 height 20
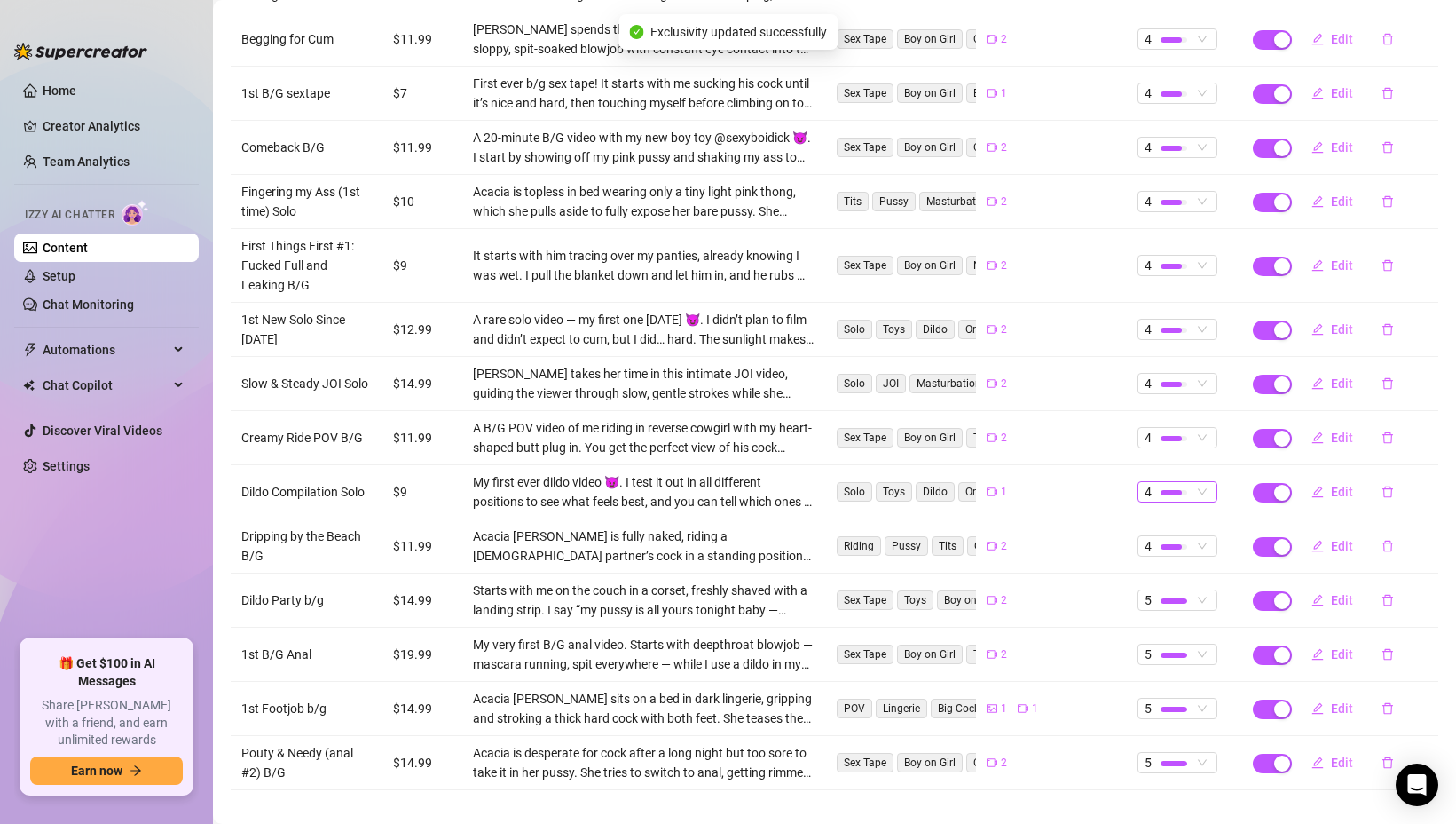
click at [1163, 483] on div at bounding box center [1173, 492] width 27 height 17
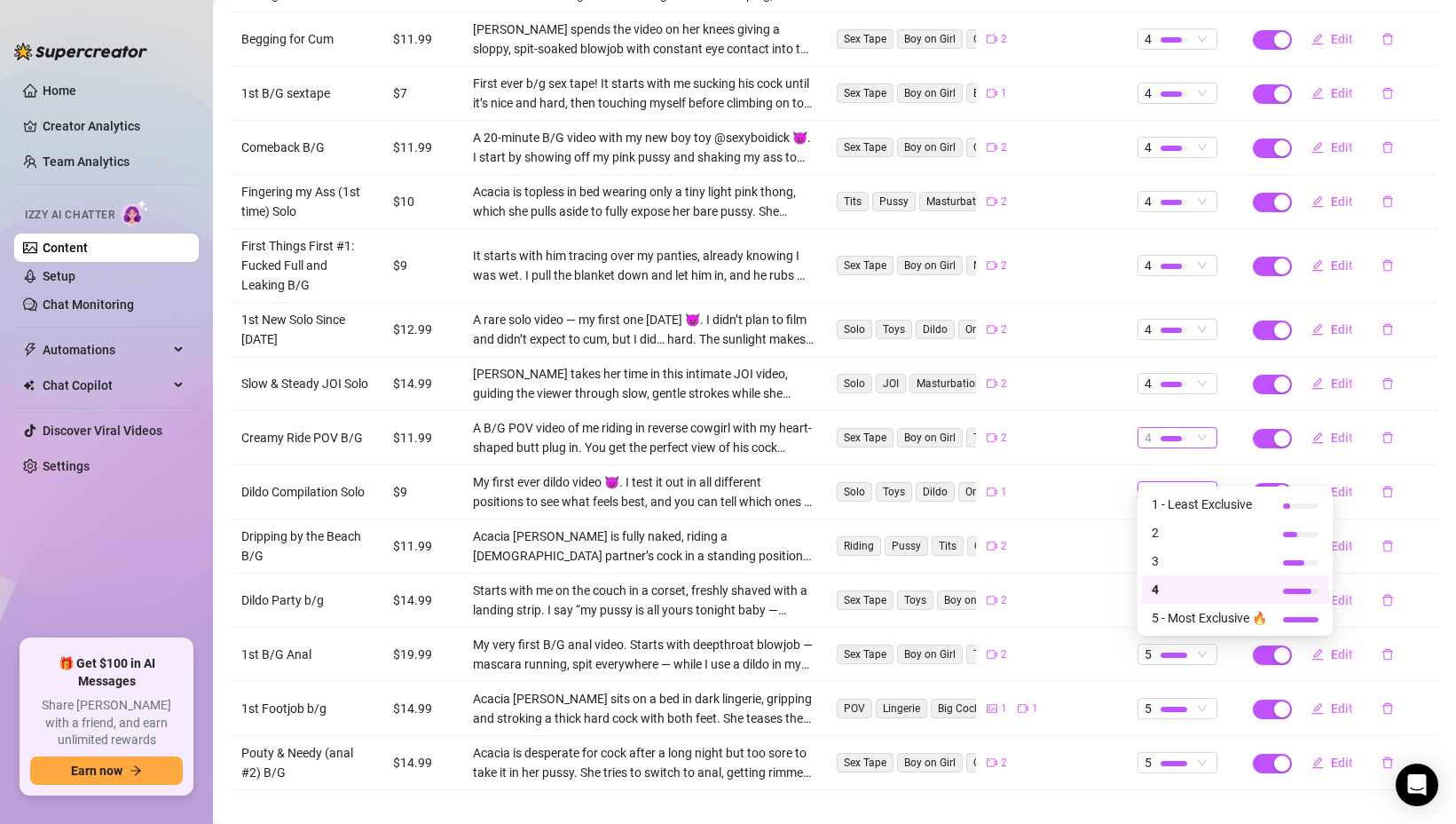
click at [1169, 436] on div at bounding box center [1171, 439] width 21 height 6
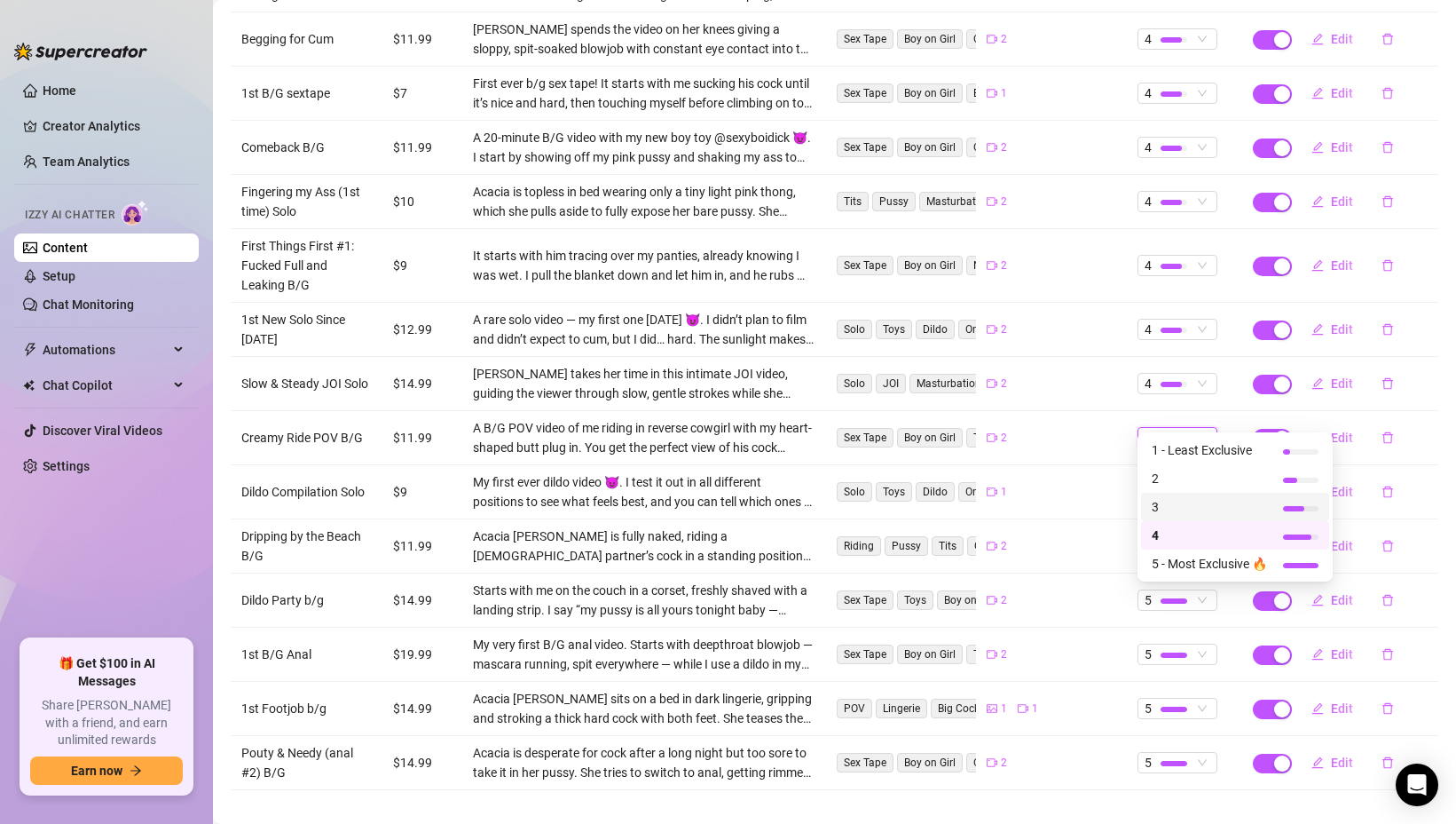
click at [1177, 498] on span "3" at bounding box center [1210, 507] width 116 height 20
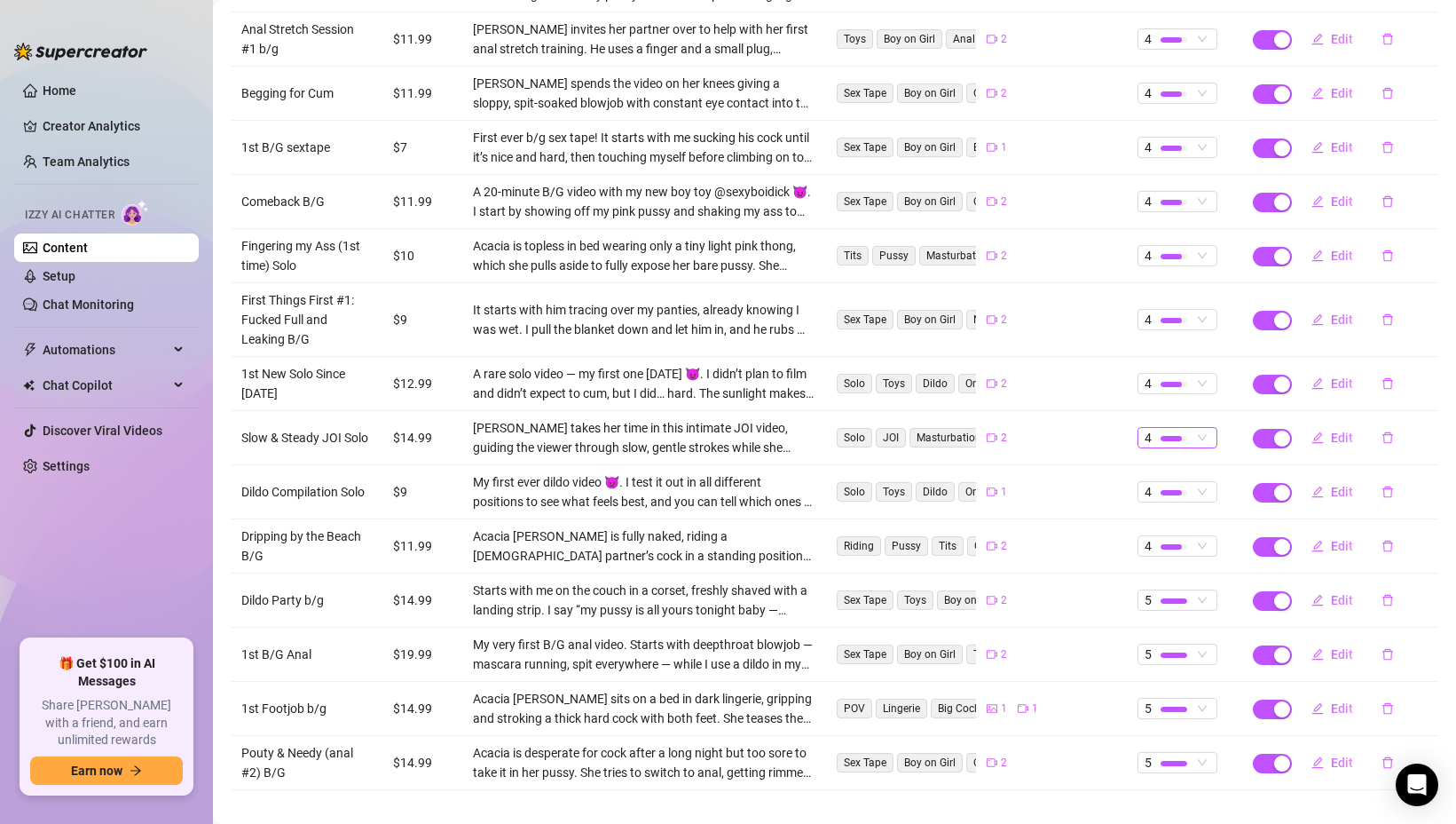
click at [1170, 429] on div at bounding box center [1173, 438] width 27 height 17
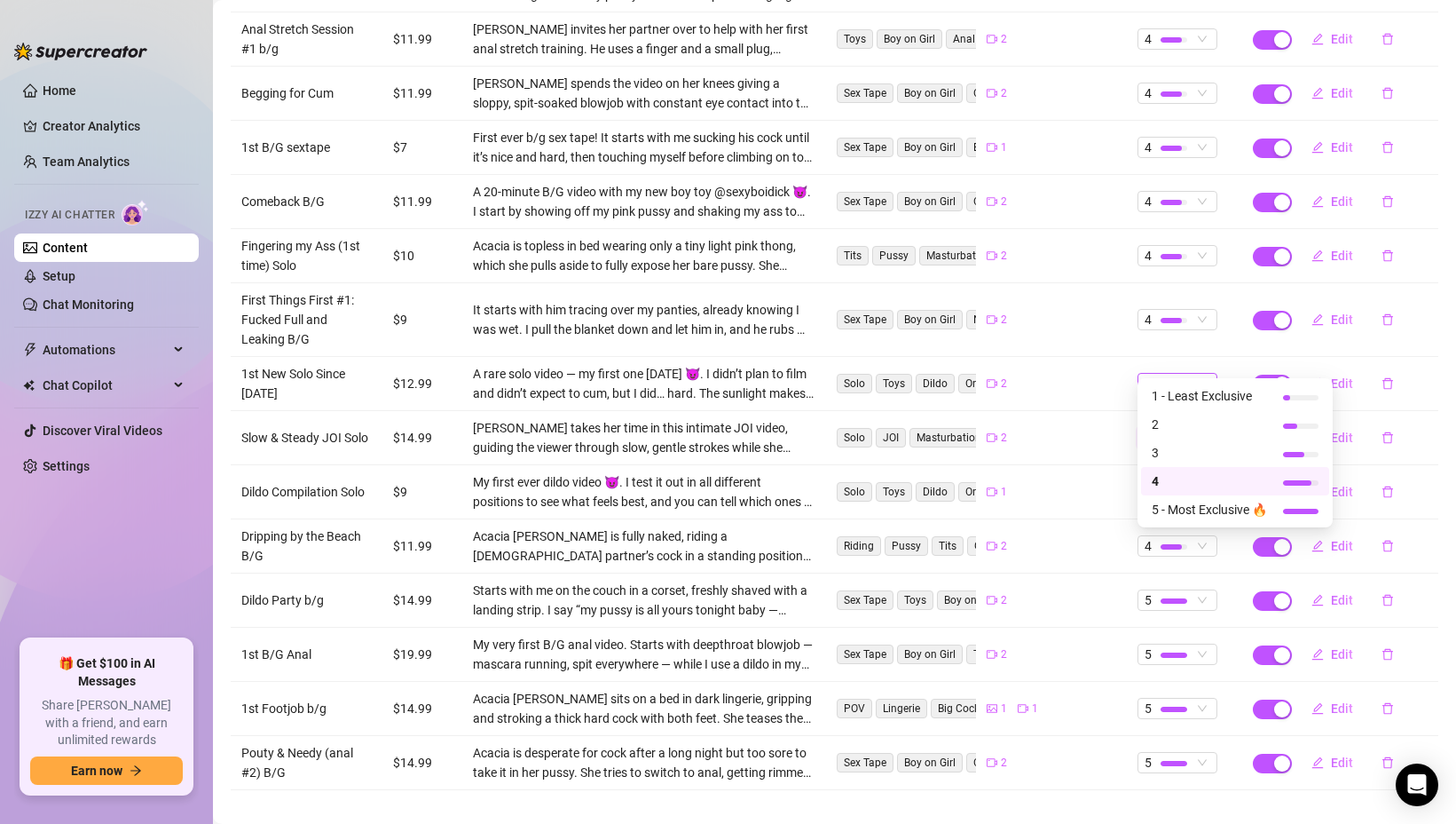
click at [1172, 382] on div at bounding box center [1171, 384] width 21 height 6
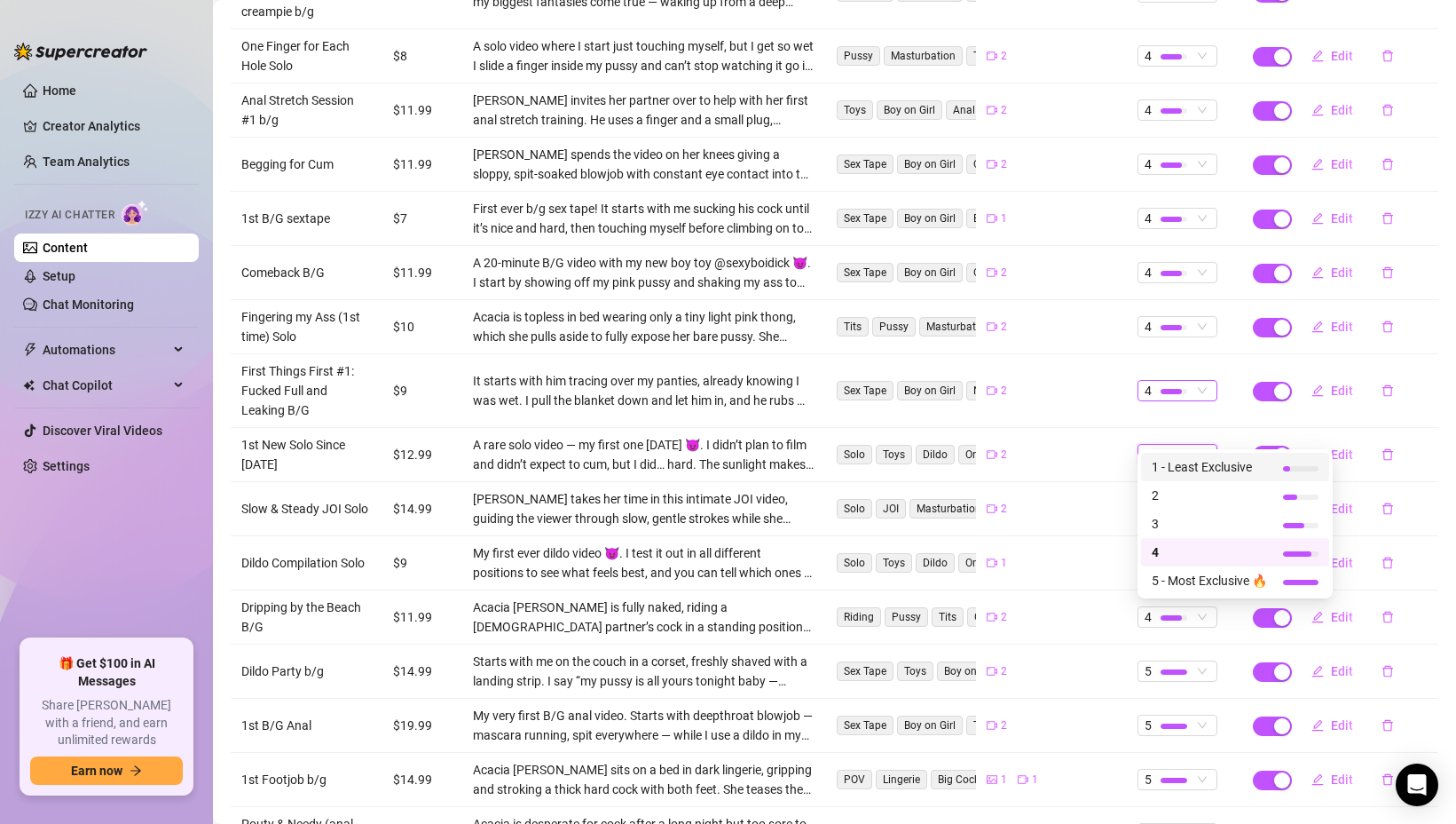
scroll to position [2809, 0]
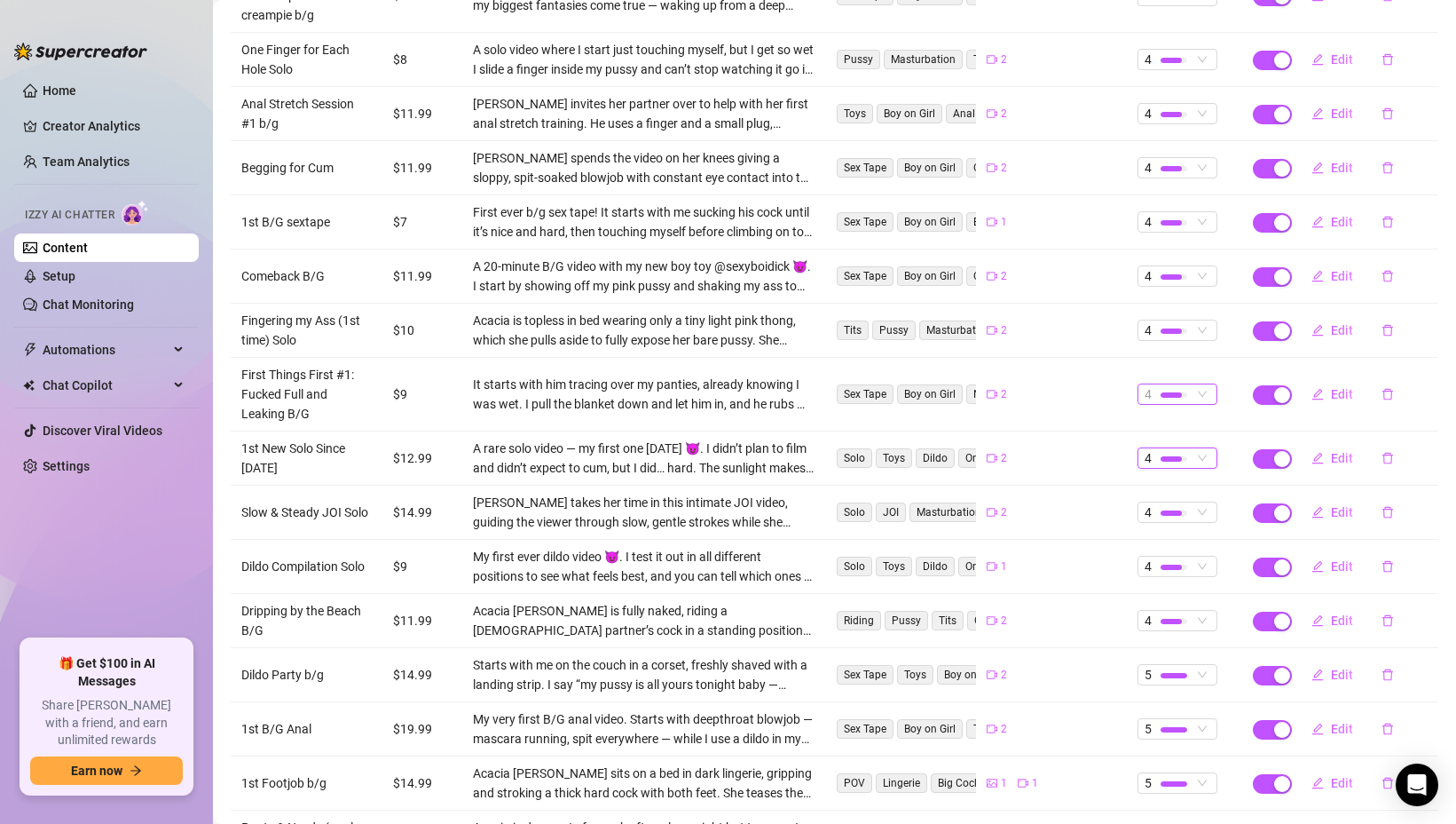
click at [1177, 386] on div at bounding box center [1173, 395] width 27 height 17
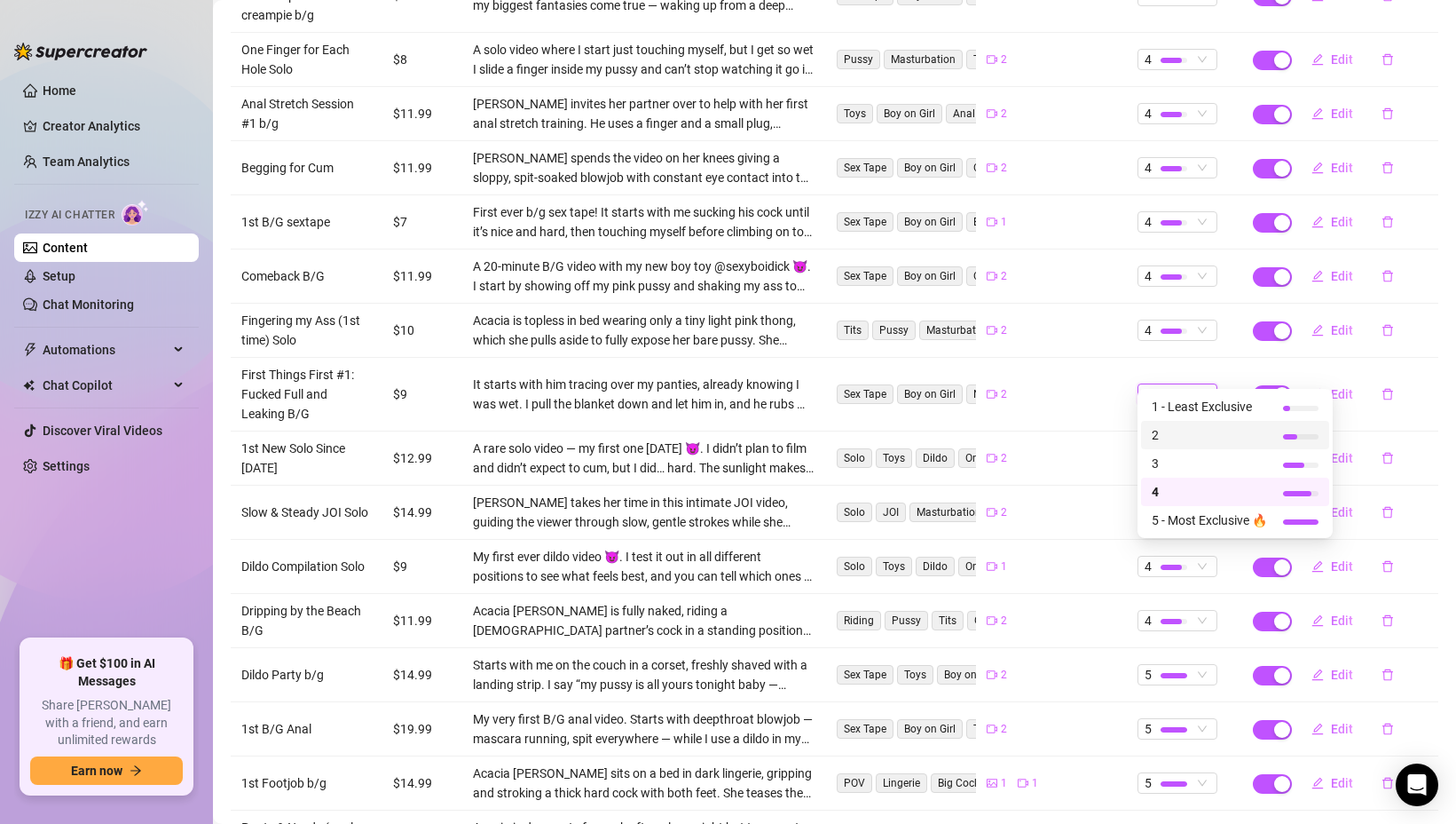
click at [1182, 439] on span "2" at bounding box center [1210, 435] width 116 height 20
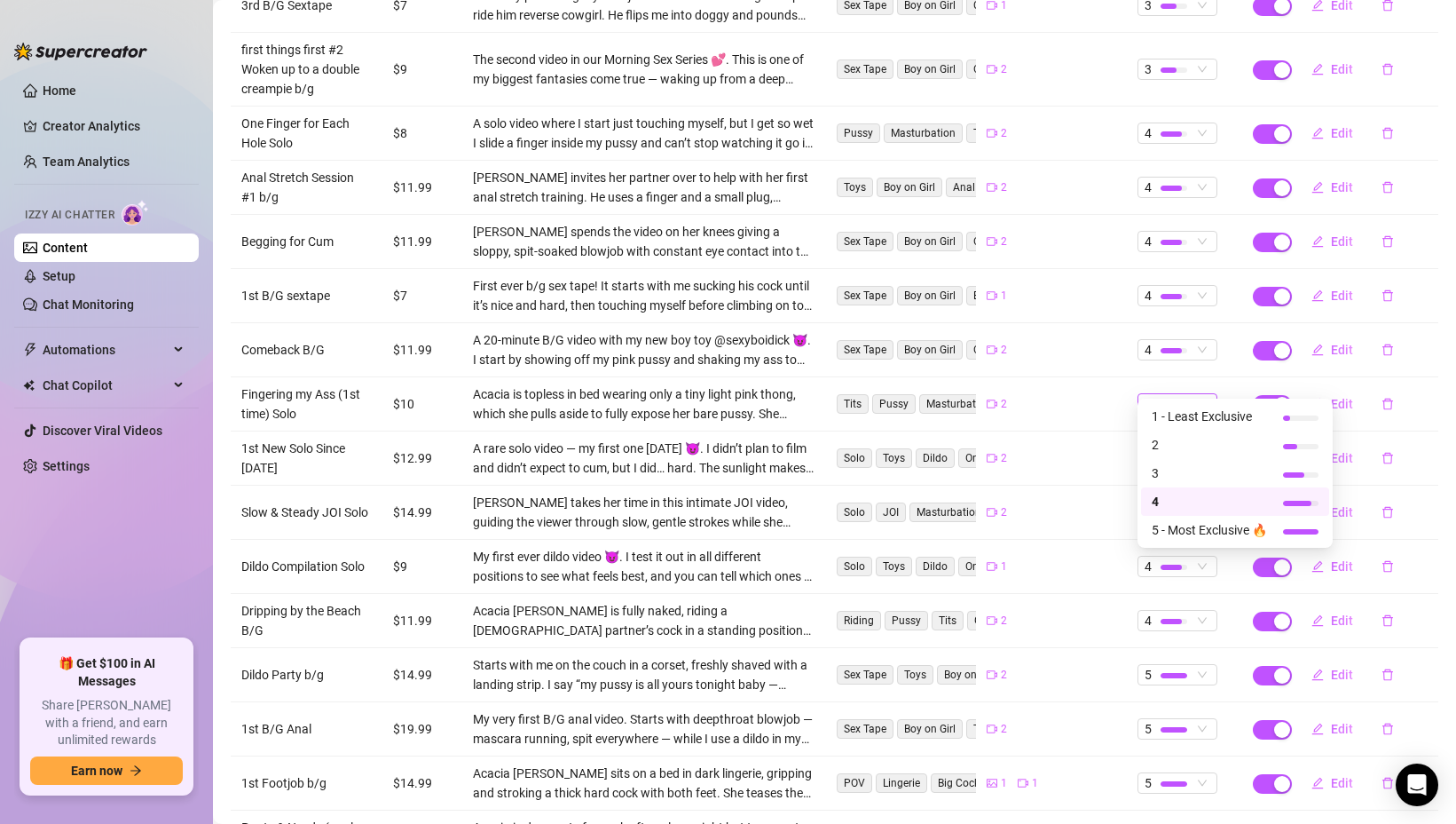
click at [1195, 394] on span "4" at bounding box center [1177, 403] width 65 height 20
click at [1187, 461] on div "3" at bounding box center [1235, 473] width 188 height 28
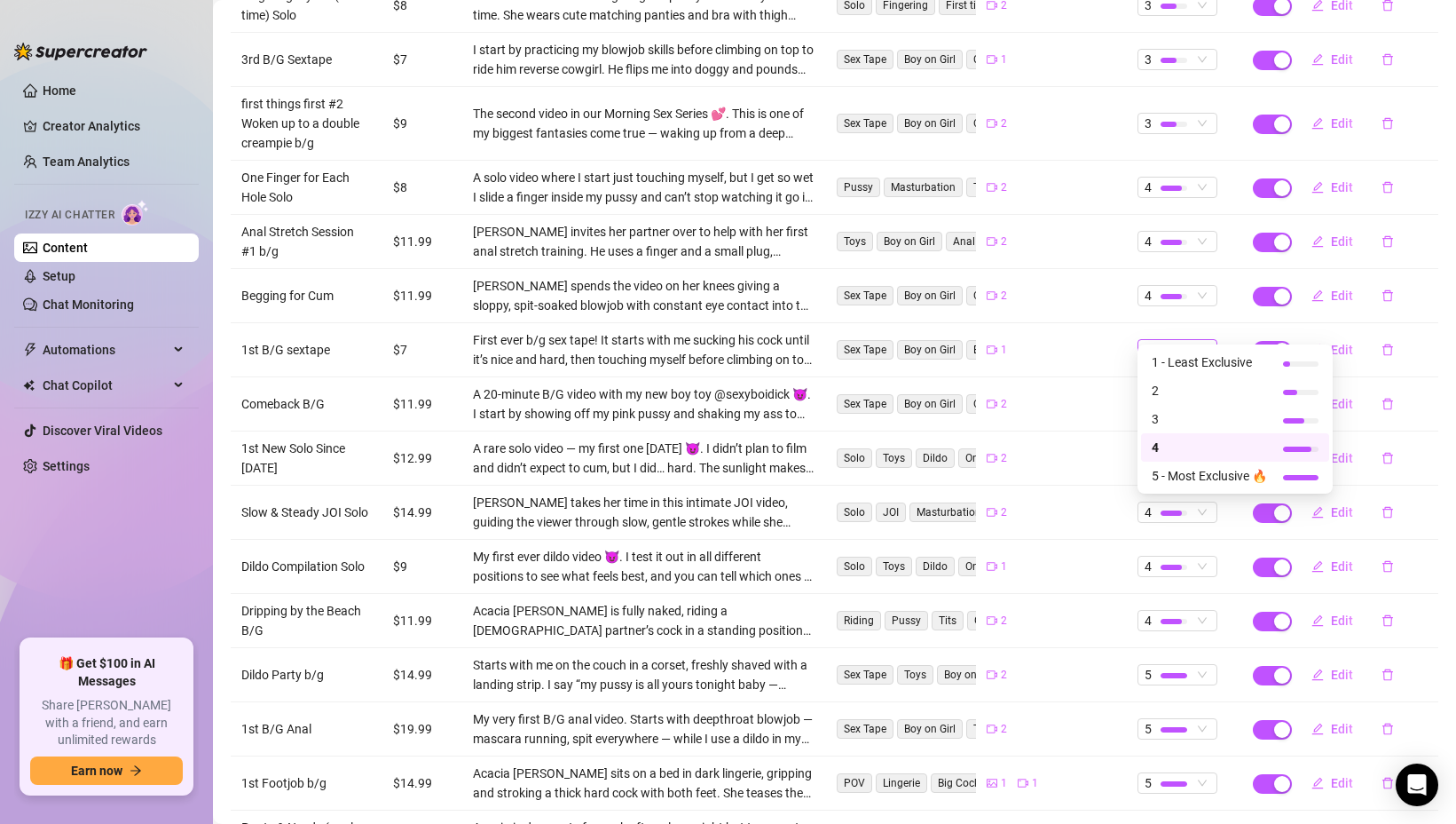
click at [1189, 340] on div "4" at bounding box center [1168, 349] width 47 height 20
click at [1181, 401] on div "2" at bounding box center [1235, 390] width 188 height 28
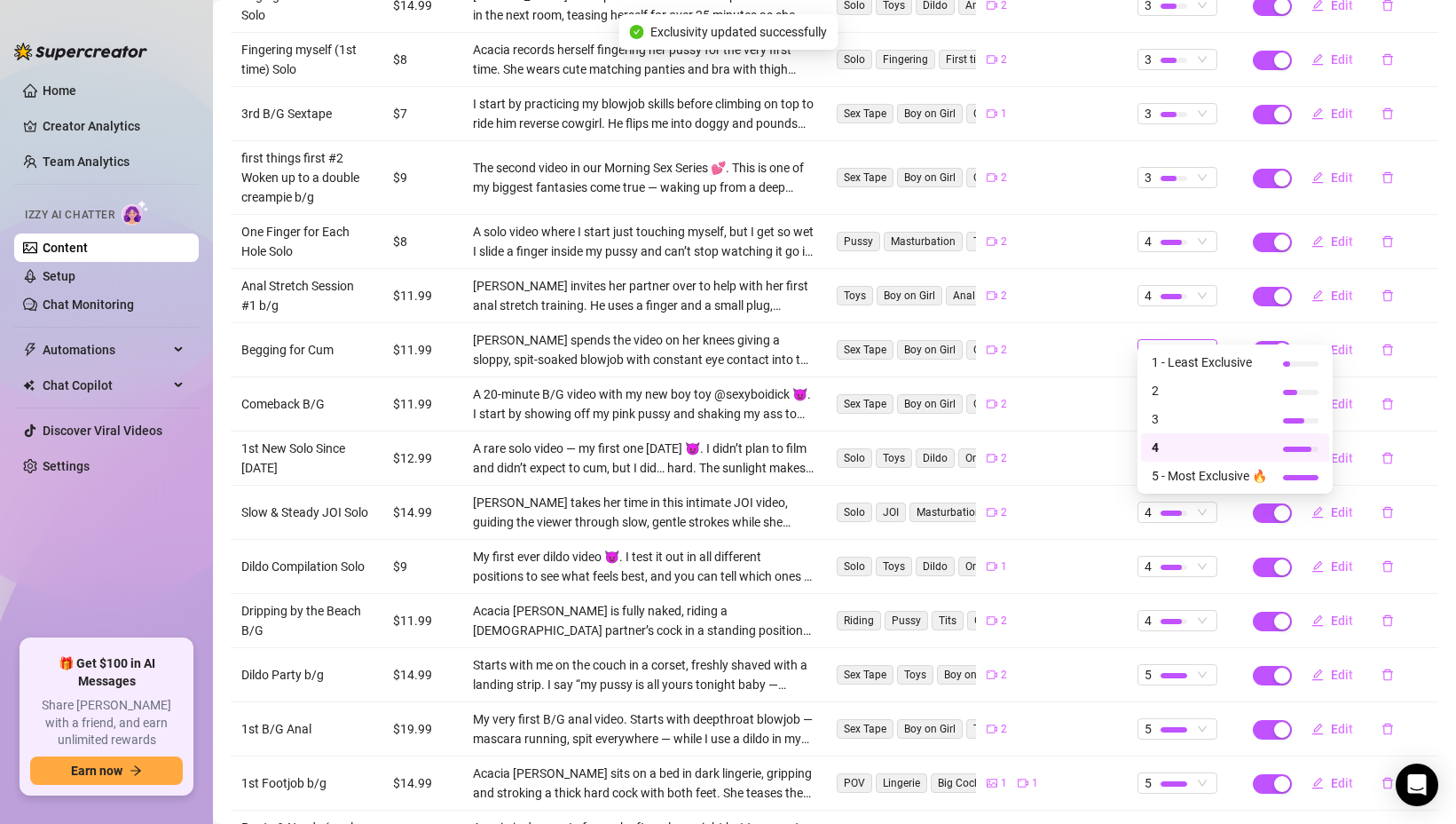
click at [1163, 342] on div at bounding box center [1173, 350] width 27 height 17
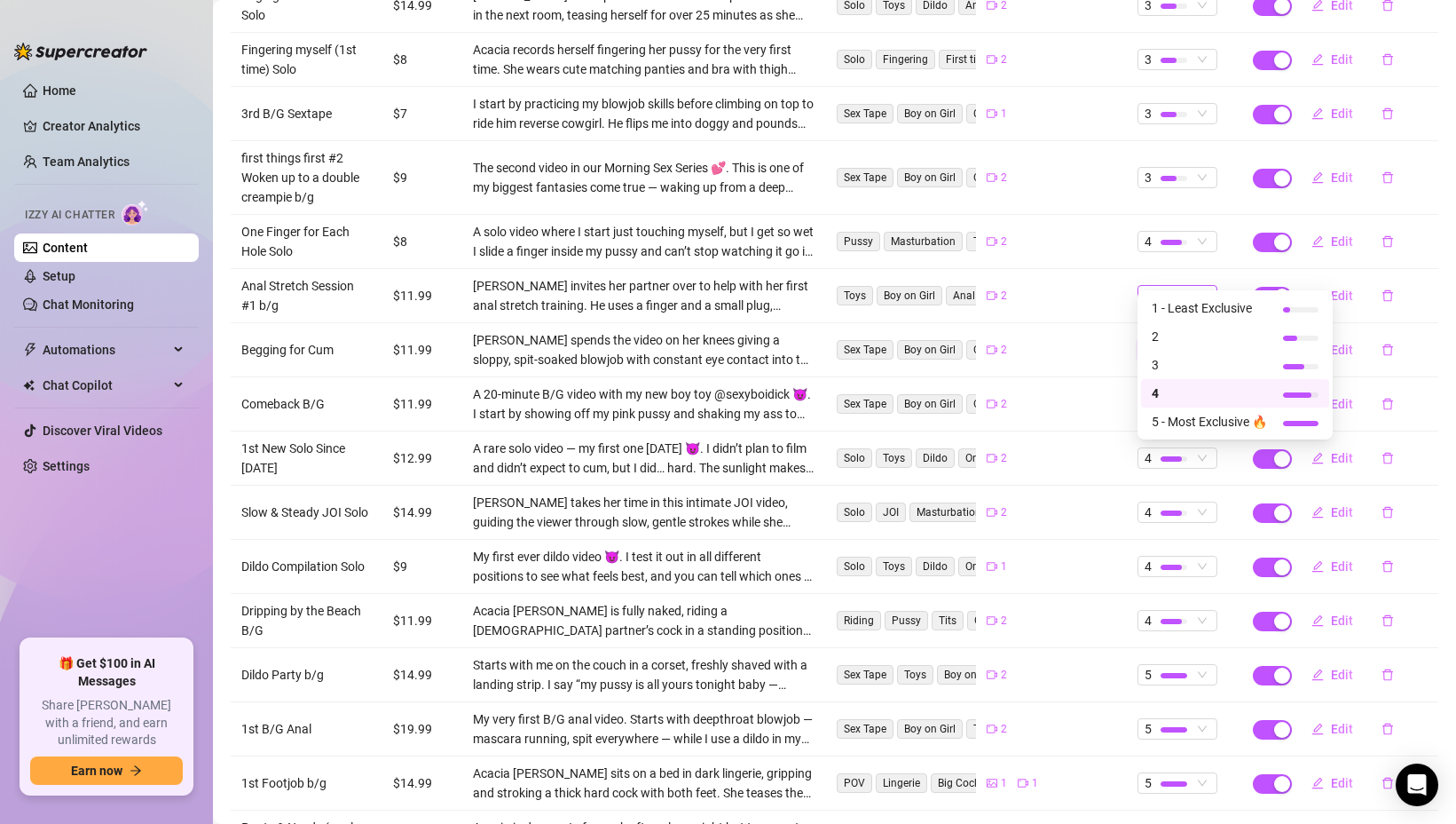
click at [1176, 287] on div at bounding box center [1173, 296] width 27 height 17
click at [1169, 370] on span "3" at bounding box center [1210, 365] width 116 height 20
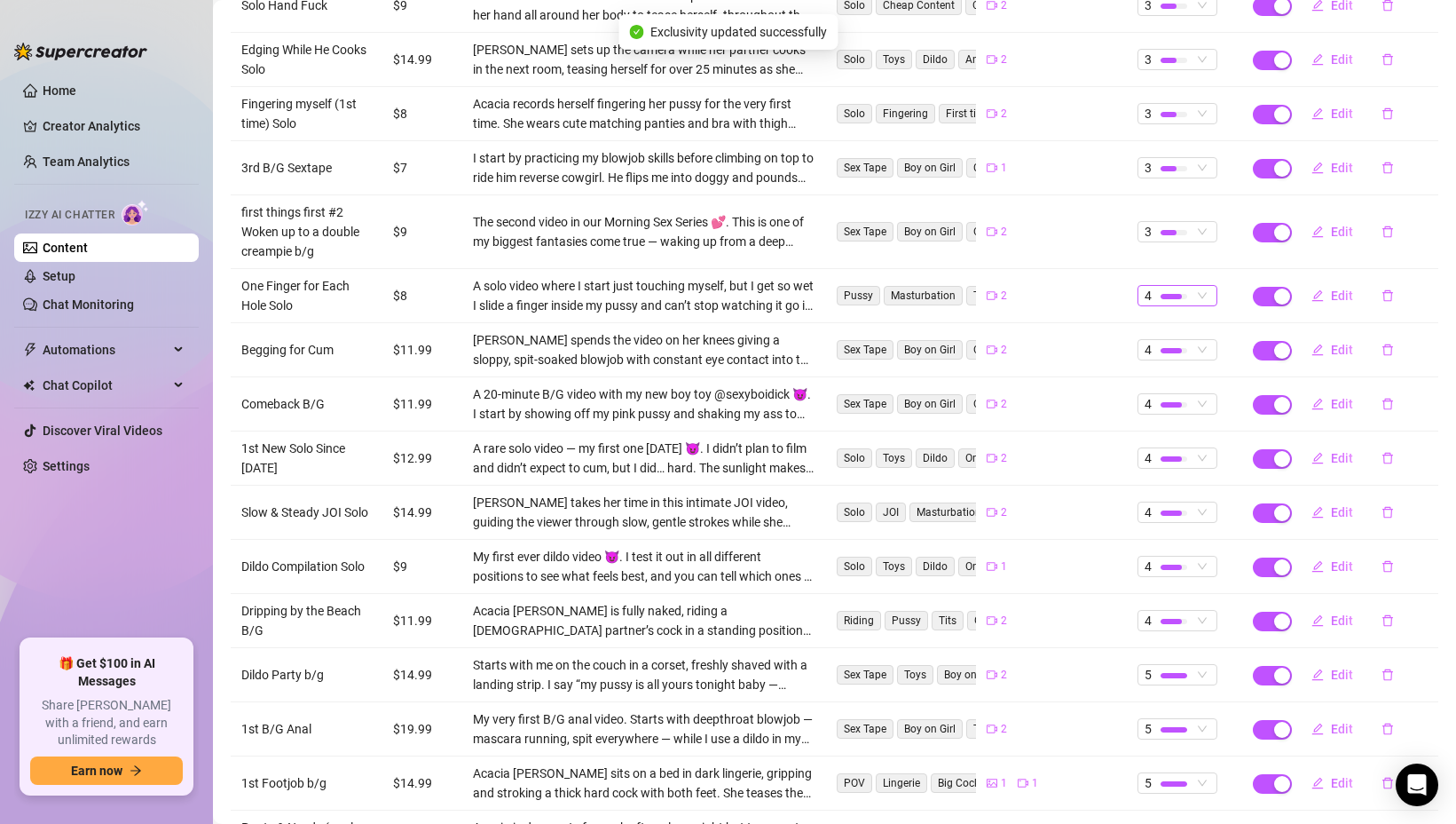
click at [1154, 286] on div "4" at bounding box center [1178, 295] width 80 height 21
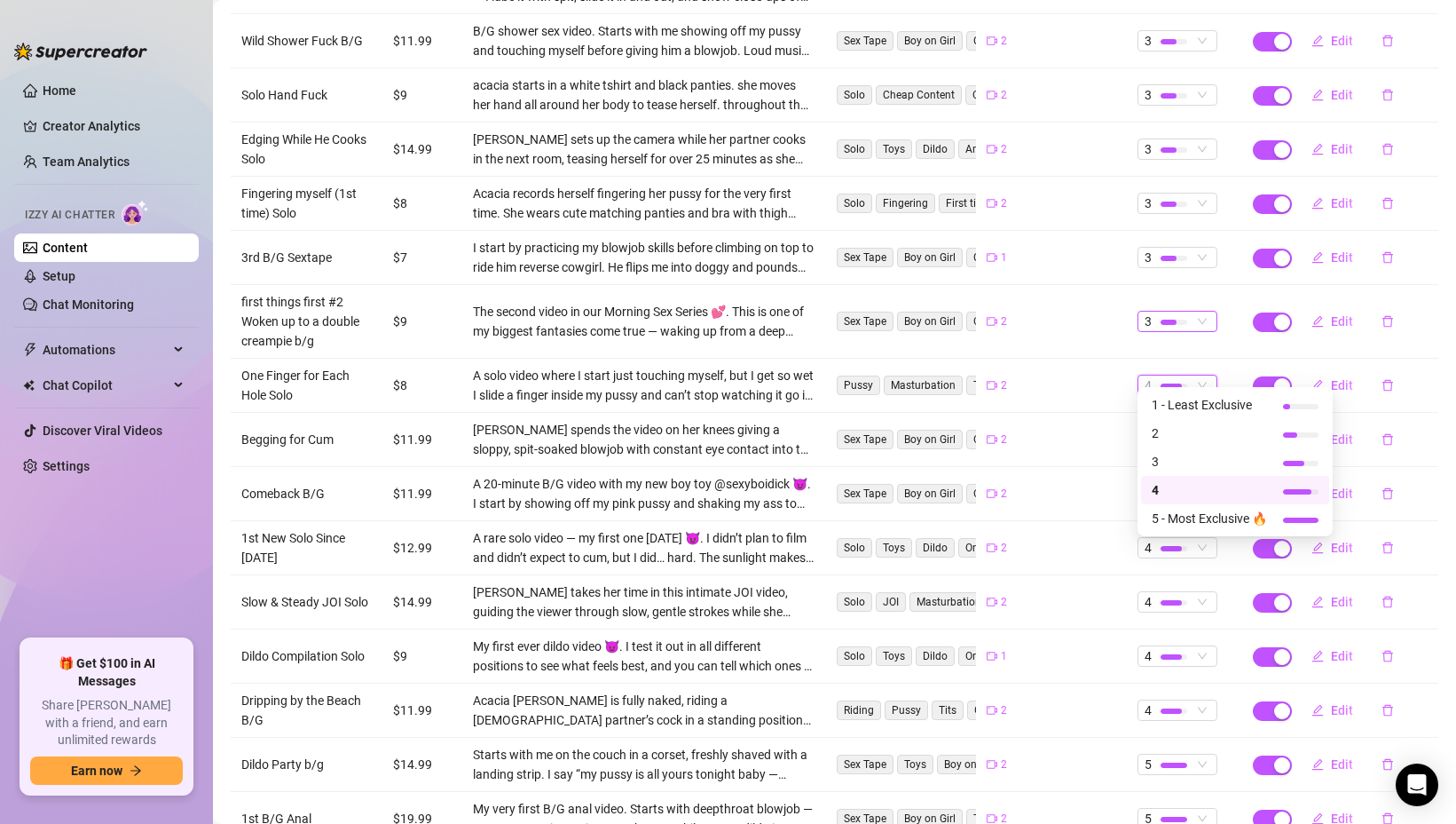
scroll to position [2712, 0]
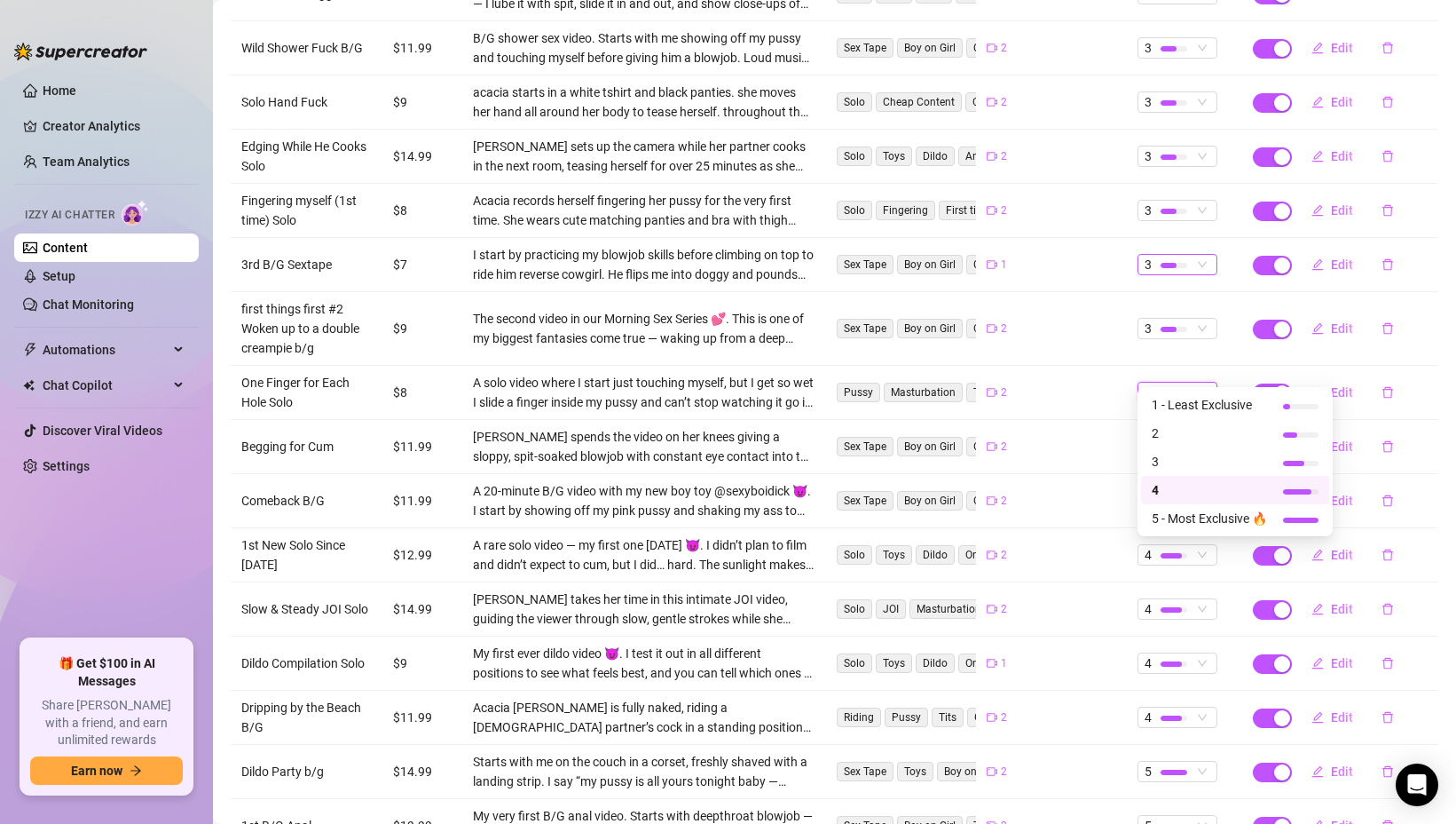
click at [1168, 257] on div at bounding box center [1173, 265] width 27 height 17
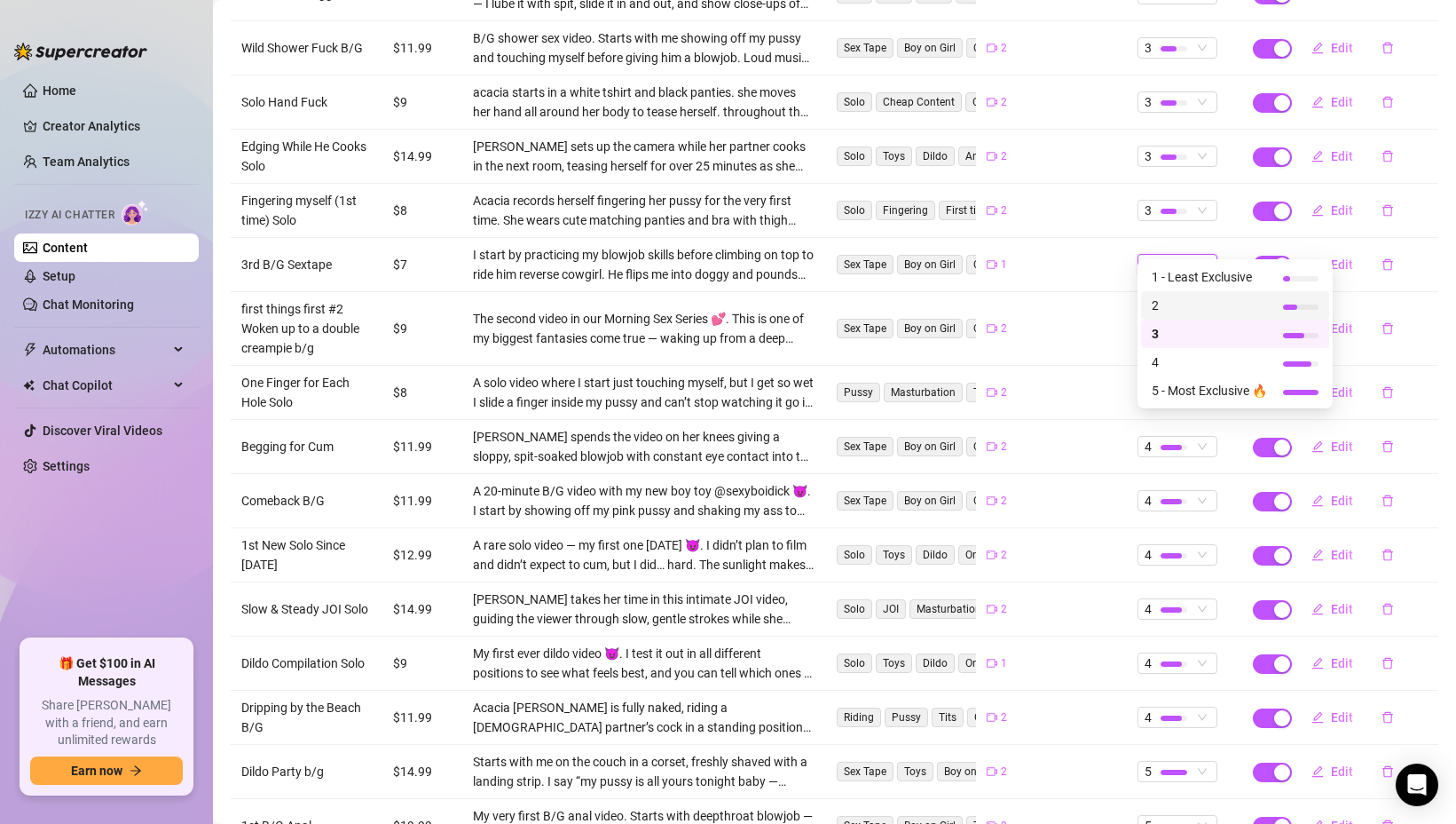
click at [1174, 300] on span "2" at bounding box center [1210, 305] width 116 height 20
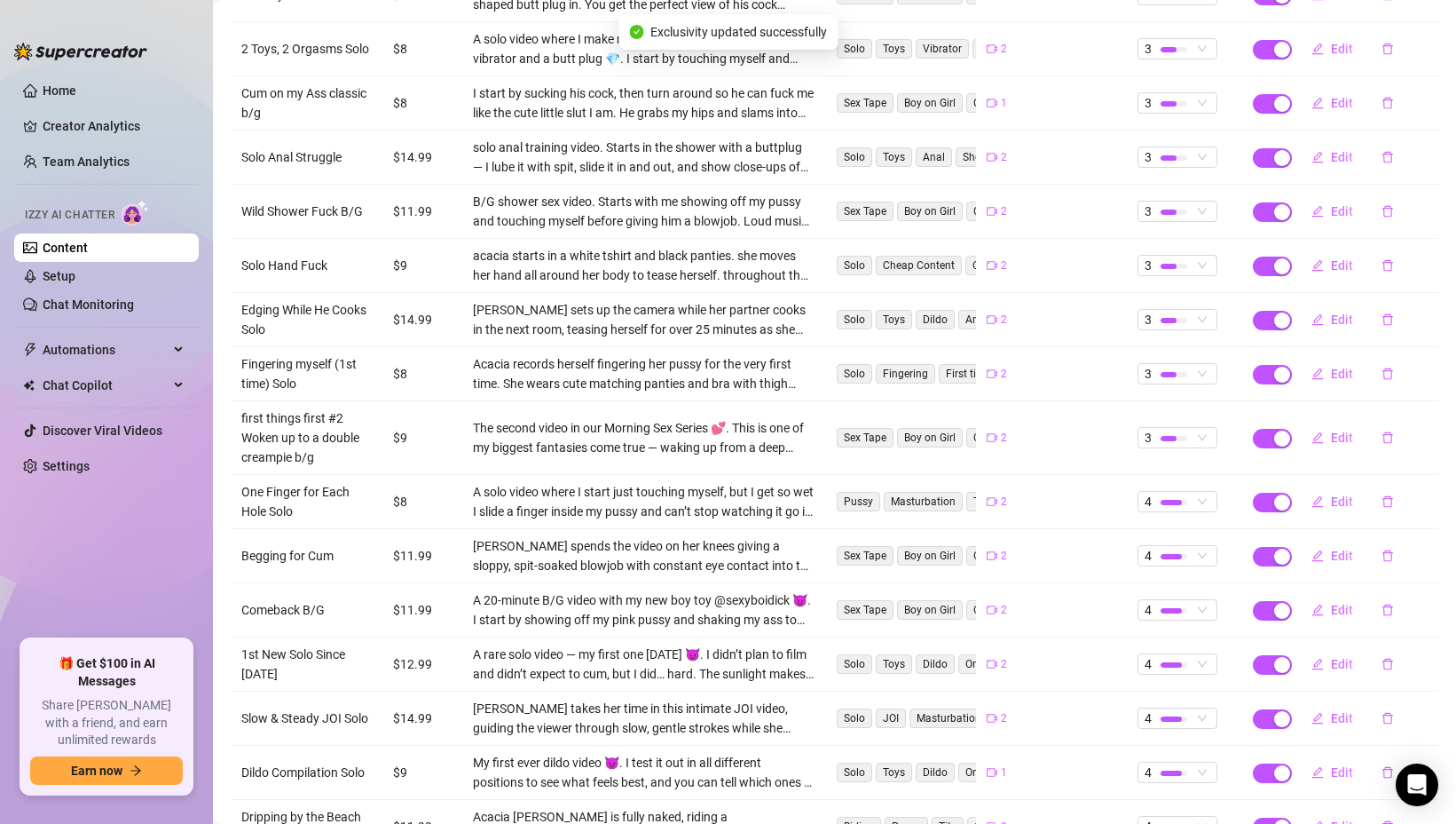
scroll to position [2594, 0]
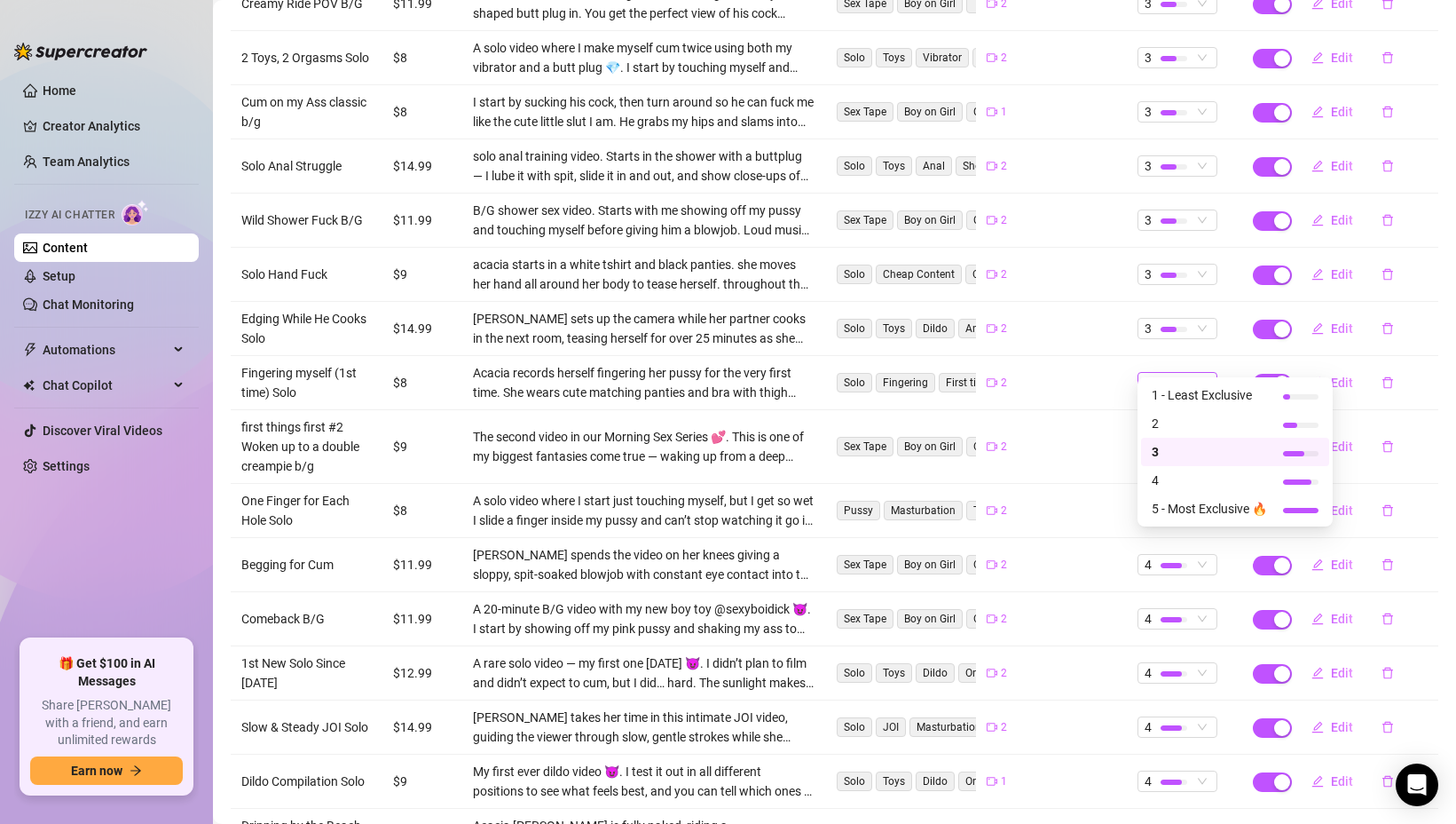
click at [1167, 381] on div at bounding box center [1168, 384] width 16 height 6
click at [1165, 424] on span "2" at bounding box center [1210, 423] width 116 height 20
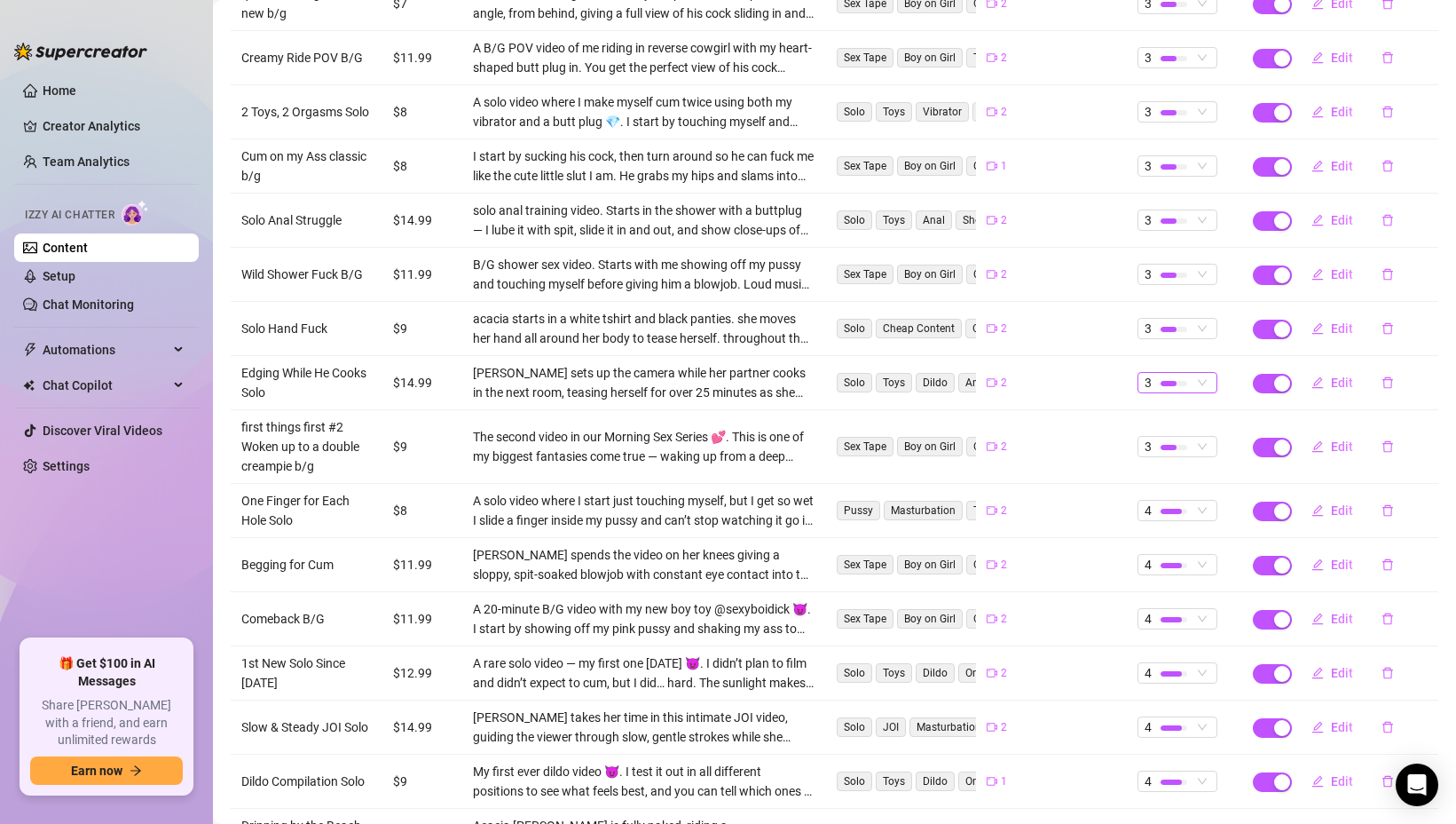
click at [1164, 381] on div at bounding box center [1168, 384] width 16 height 6
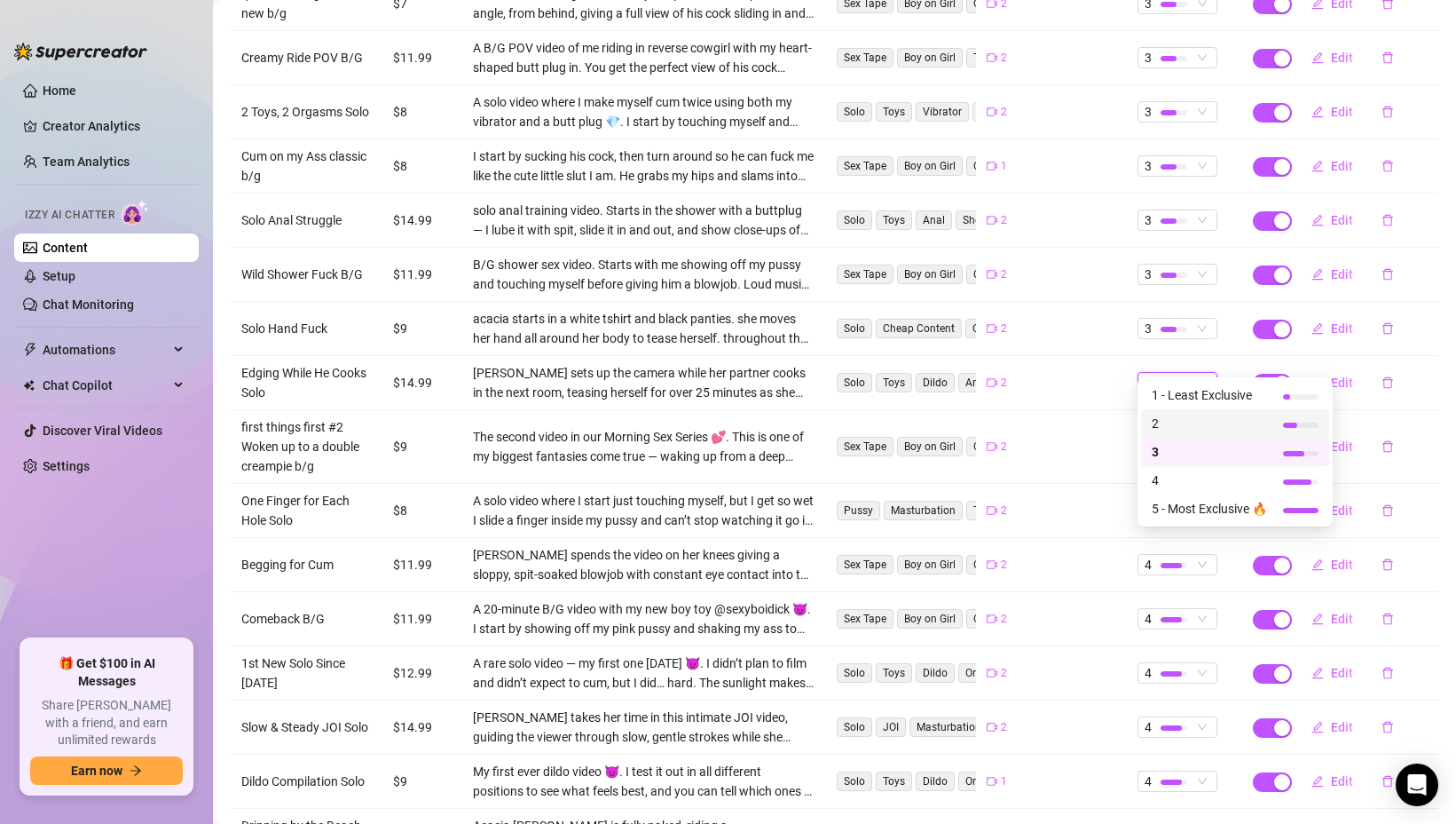
click at [1165, 426] on span "2" at bounding box center [1210, 423] width 116 height 20
